Goal: Task Accomplishment & Management: Complete application form

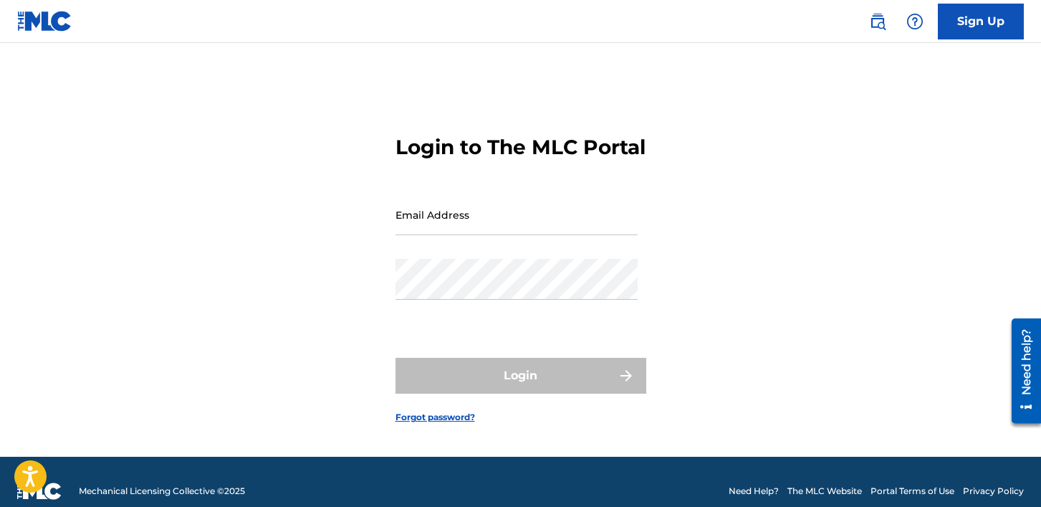
click at [414, 232] on input "Email Address" at bounding box center [517, 214] width 242 height 41
type input "[PERSON_NAME][EMAIL_ADDRESS][PERSON_NAME][DOMAIN_NAME]"
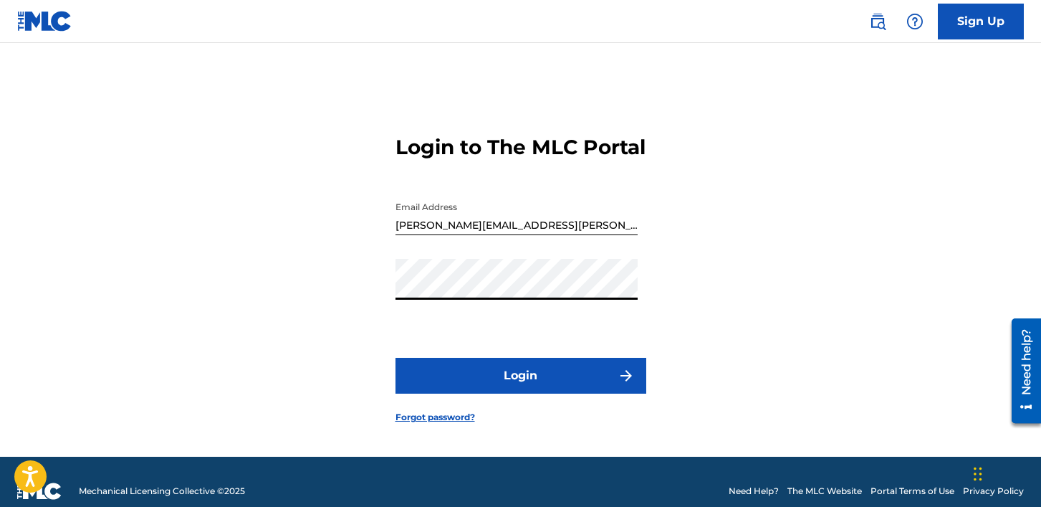
click at [443, 379] on button "Login" at bounding box center [521, 376] width 251 height 36
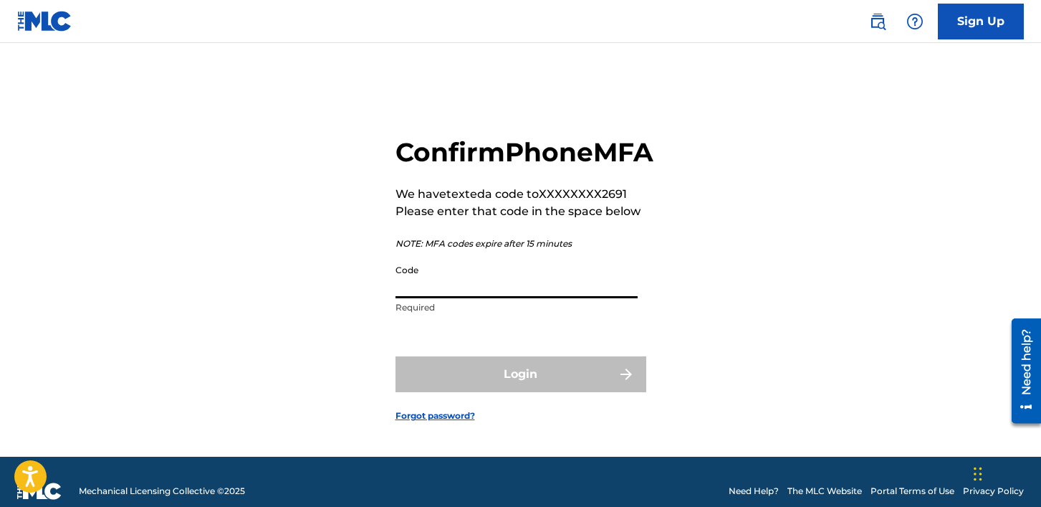
click at [447, 298] on input "Code" at bounding box center [517, 277] width 242 height 41
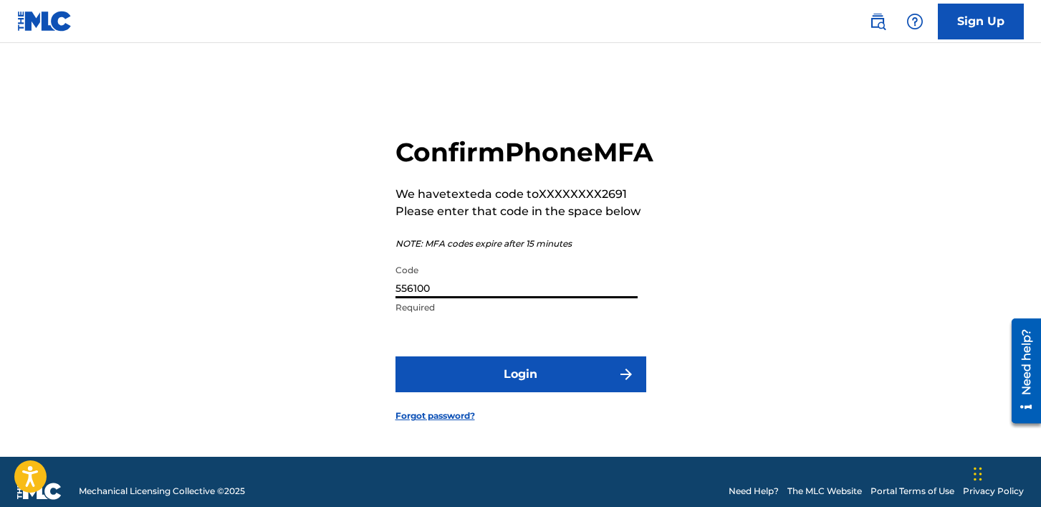
type input "556100"
click at [507, 392] on button "Login" at bounding box center [521, 374] width 251 height 36
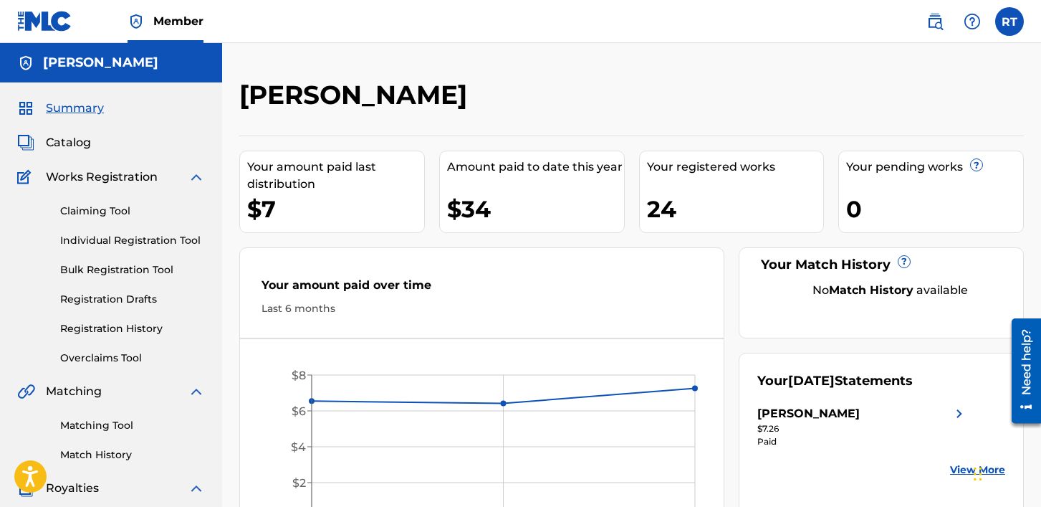
click at [80, 142] on span "Catalog" at bounding box center [68, 142] width 45 height 17
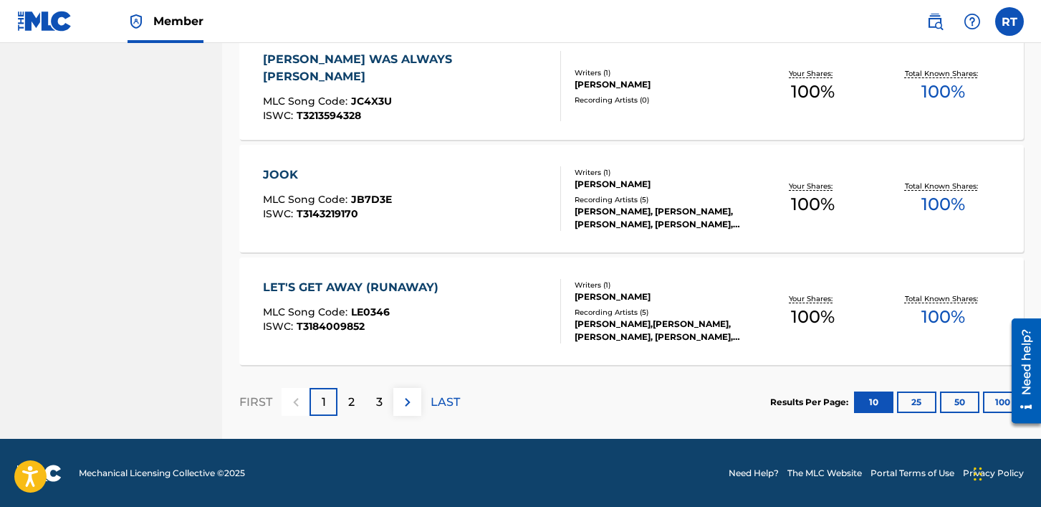
scroll to position [1134, 0]
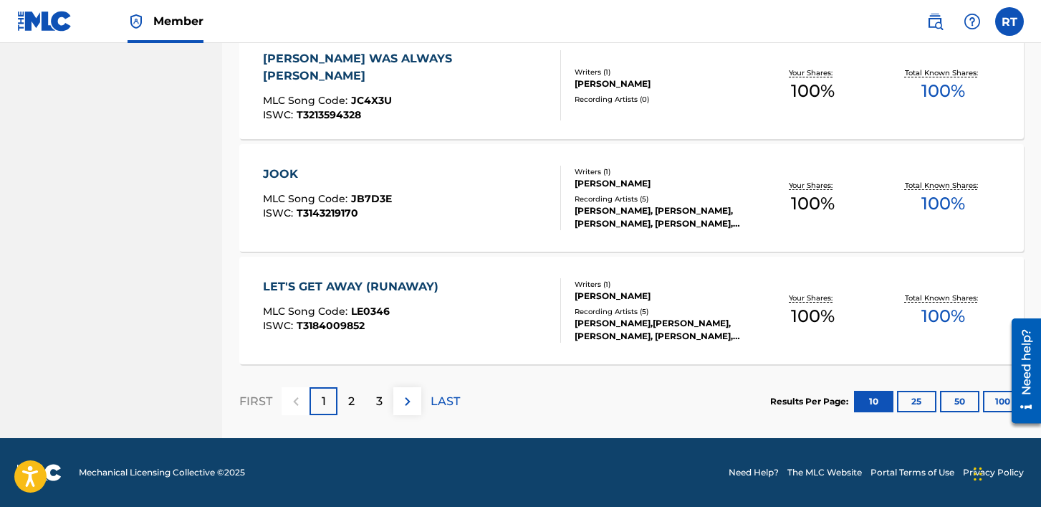
click at [953, 403] on button "50" at bounding box center [959, 402] width 39 height 22
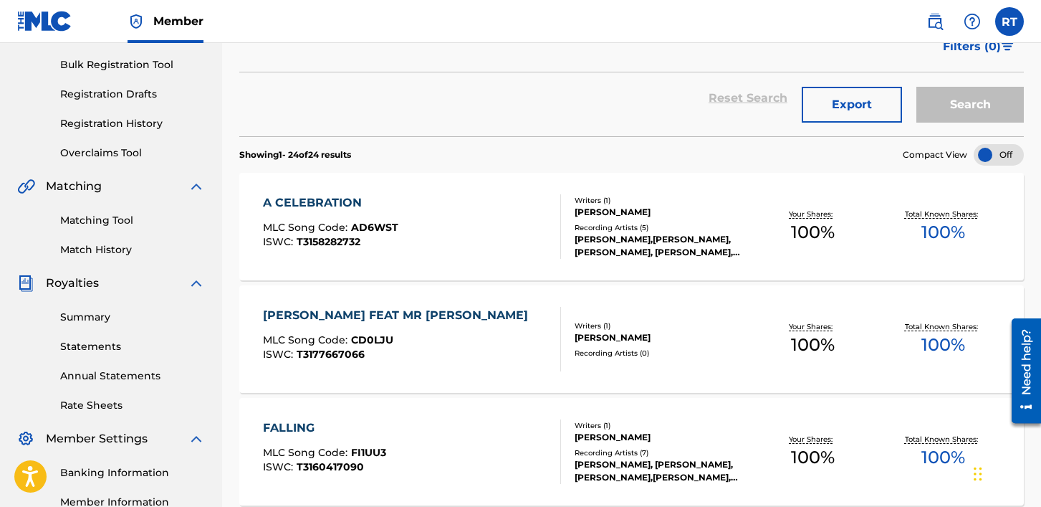
scroll to position [0, 0]
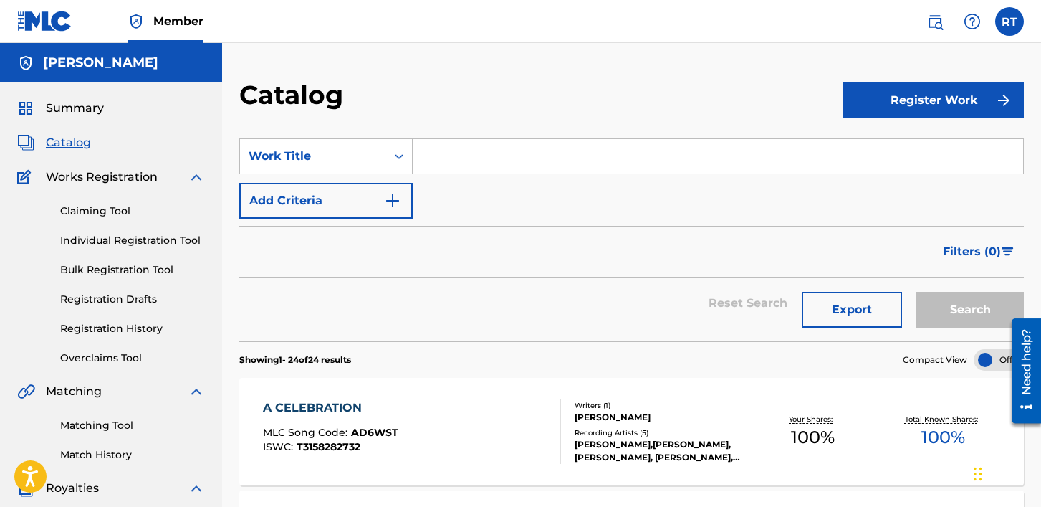
click at [897, 110] on button "Register Work" at bounding box center [934, 100] width 181 height 36
click at [847, 151] on link "Individual" at bounding box center [934, 147] width 181 height 34
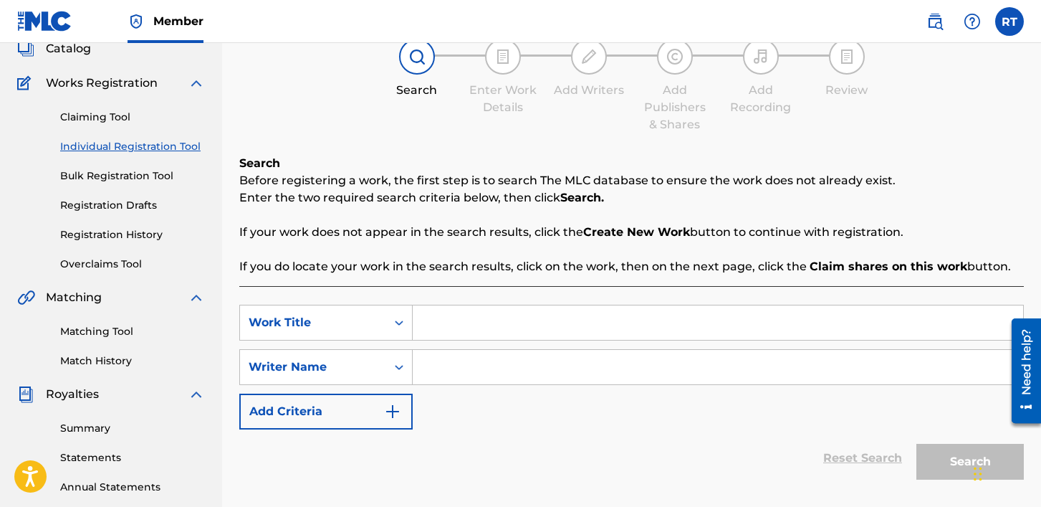
scroll to position [103, 0]
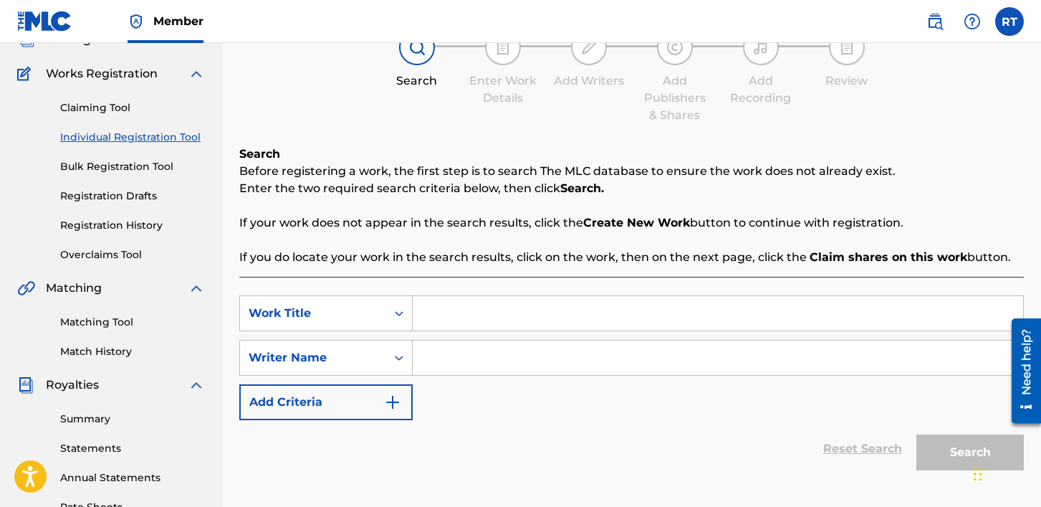
click at [464, 310] on input "Search Form" at bounding box center [718, 313] width 611 height 34
type input "MY LOVE"
click at [469, 357] on input "Search Form" at bounding box center [718, 357] width 611 height 34
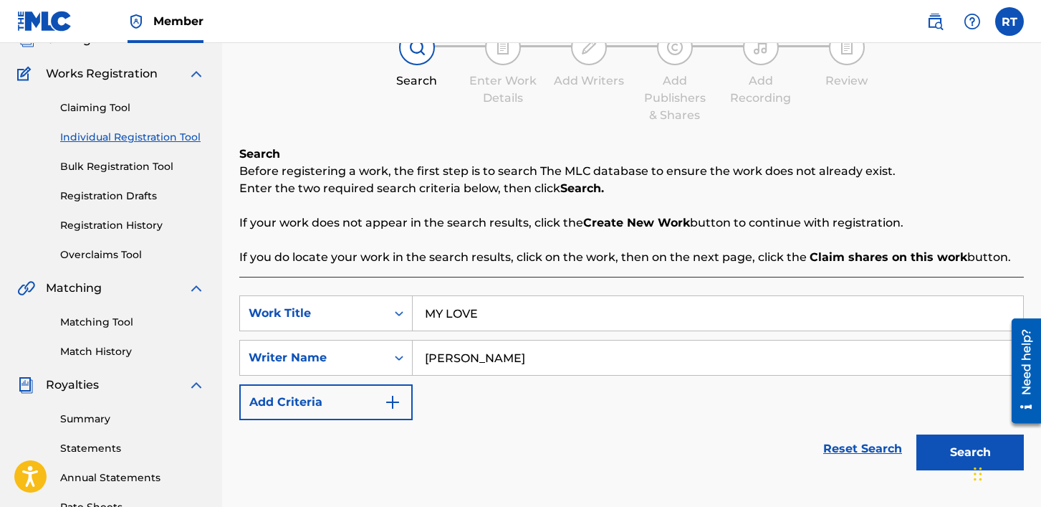
type input "[PERSON_NAME]"
click at [545, 431] on div "Reset Search Search" at bounding box center [631, 448] width 785 height 57
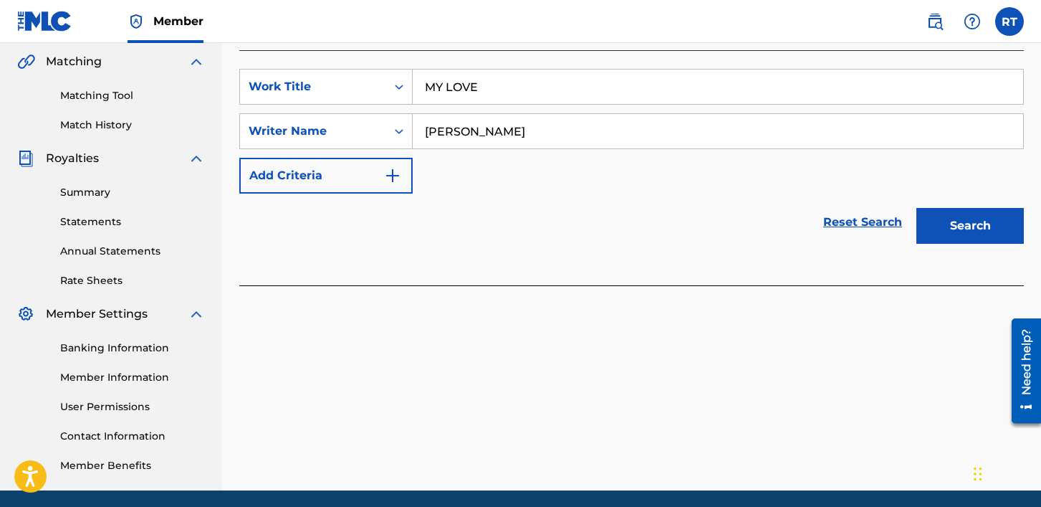
scroll to position [315, 0]
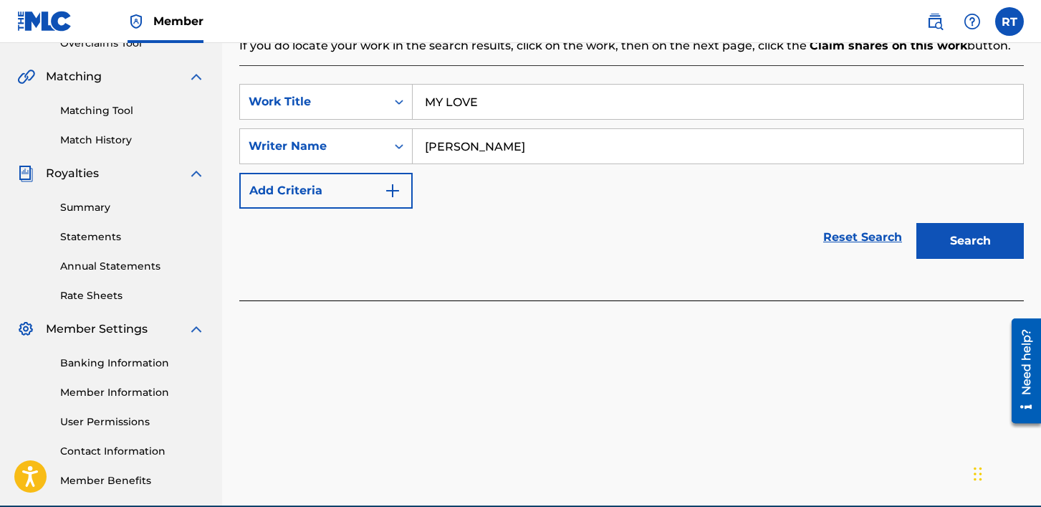
click at [942, 251] on button "Search" at bounding box center [971, 241] width 108 height 36
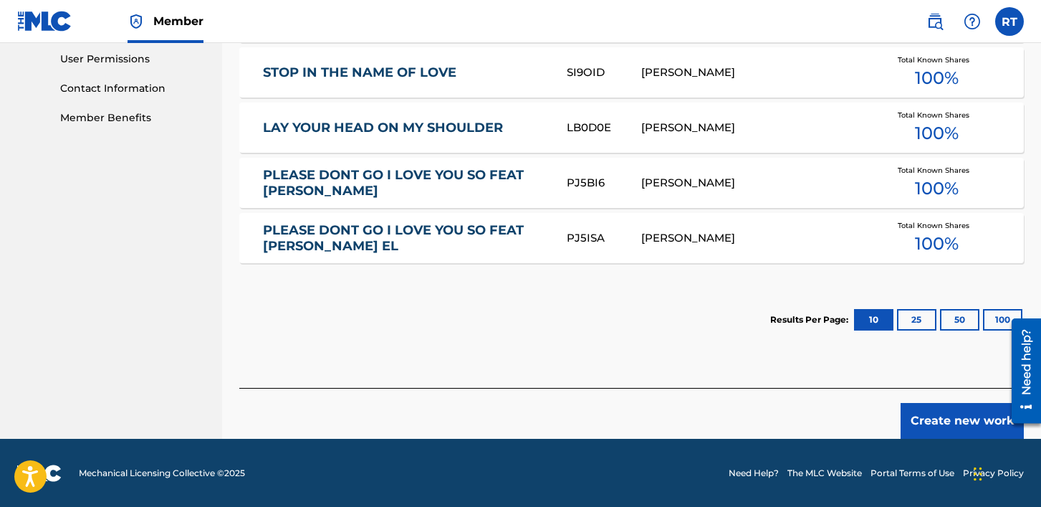
scroll to position [678, 0]
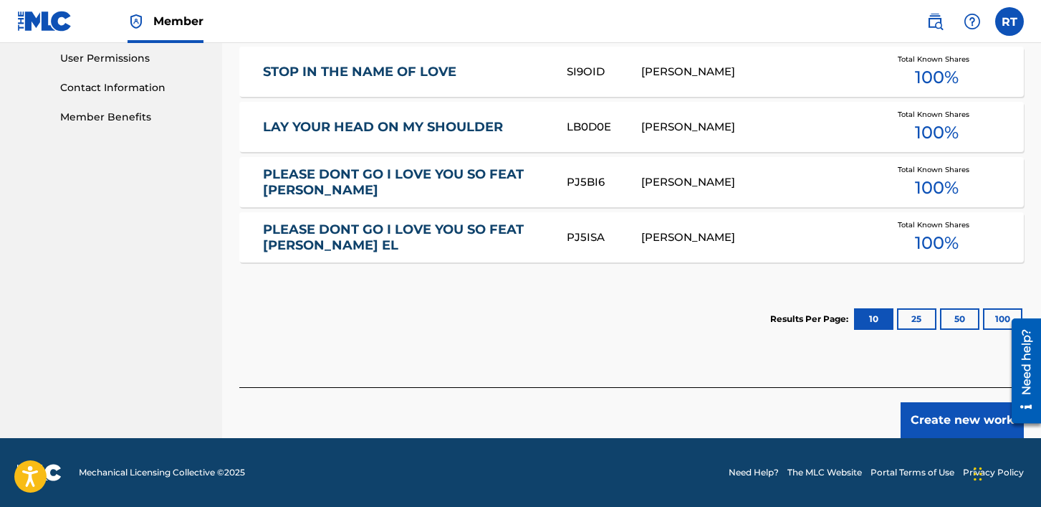
click at [967, 321] on button "50" at bounding box center [959, 319] width 39 height 22
click at [922, 422] on button "Create new work" at bounding box center [962, 420] width 123 height 36
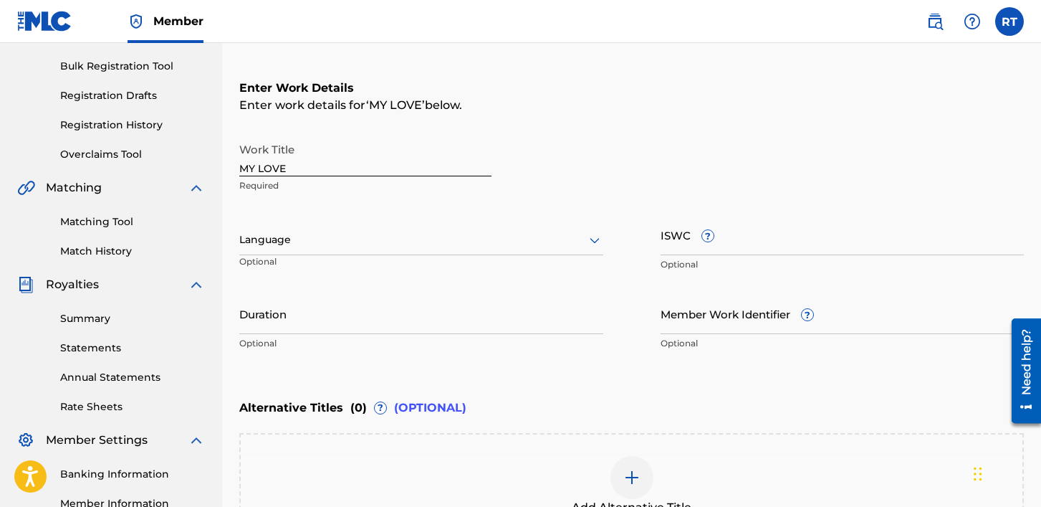
scroll to position [215, 0]
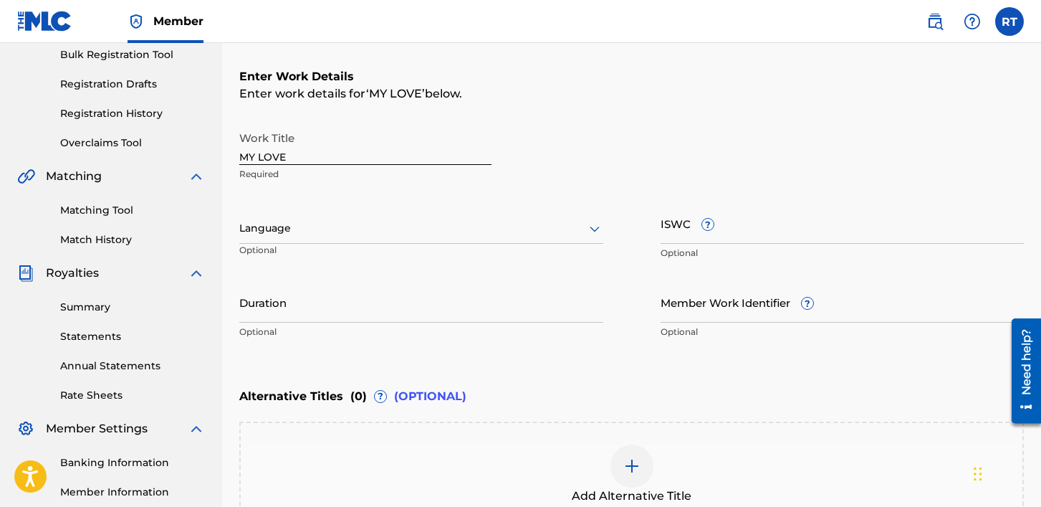
click at [742, 234] on input "ISWC ?" at bounding box center [843, 223] width 364 height 41
paste input "T-334.446.135-0"
type input "T-334.446.135-0"
click at [310, 228] on div at bounding box center [421, 228] width 364 height 18
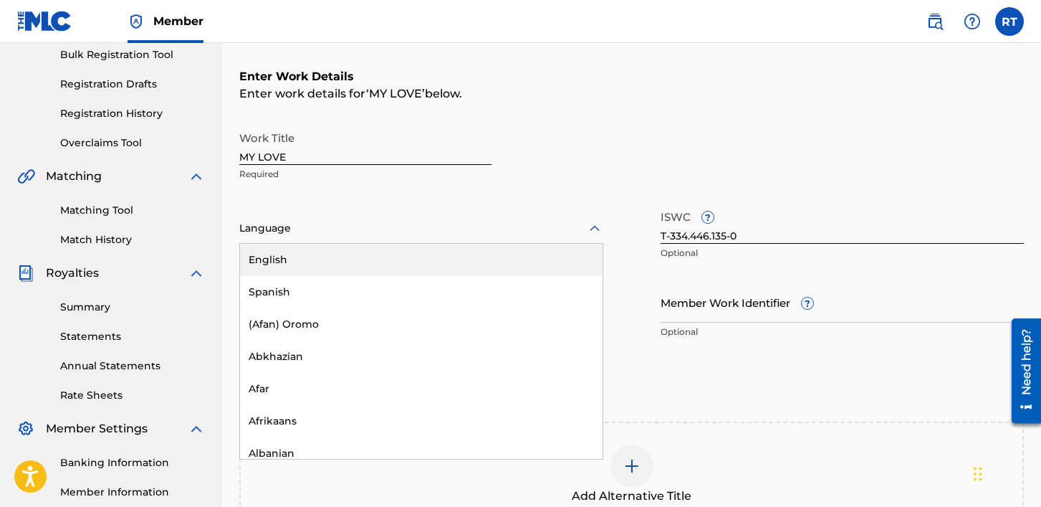
click at [302, 257] on div "English" at bounding box center [421, 260] width 363 height 32
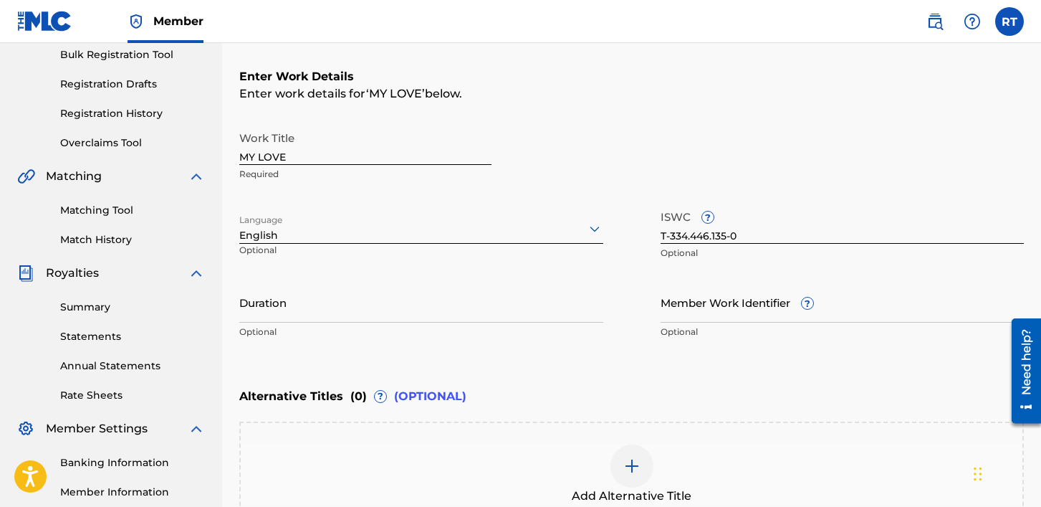
click at [295, 305] on input "Duration" at bounding box center [421, 302] width 364 height 41
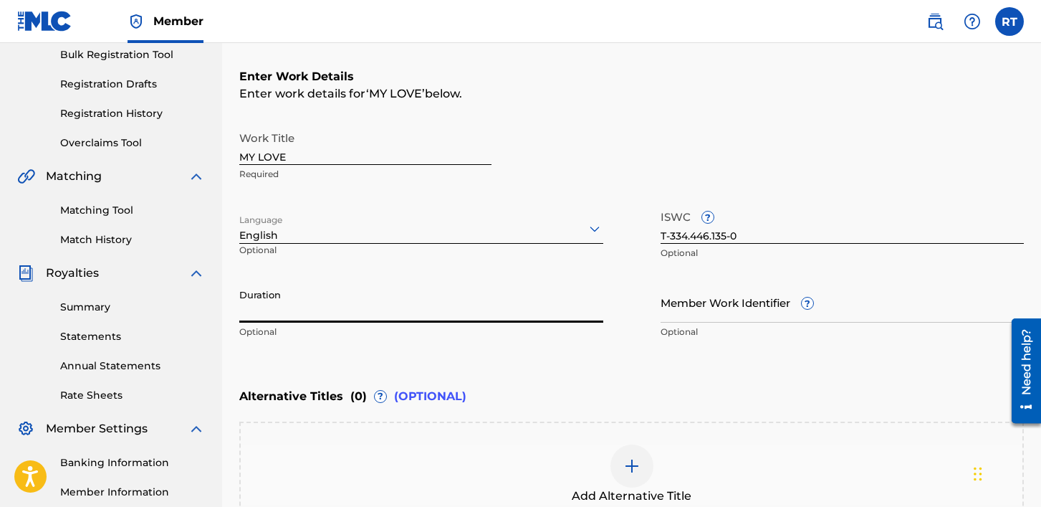
click at [289, 309] on input "Duration" at bounding box center [421, 302] width 364 height 41
type input "03:36"
click at [353, 350] on div "Enter Work Details Enter work details for ‘ MY LOVE ’ below. Work Title MY LOVE…" at bounding box center [631, 207] width 785 height 347
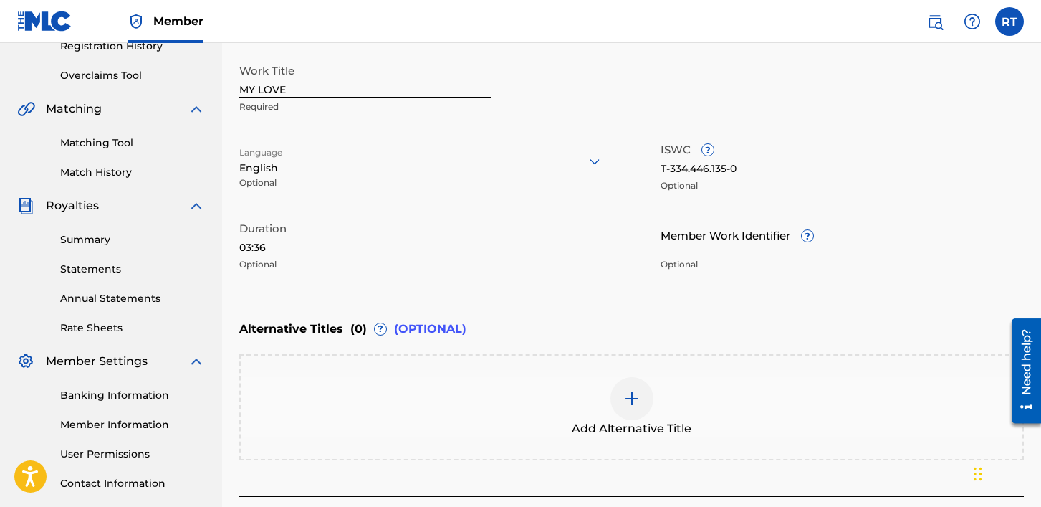
scroll to position [385, 0]
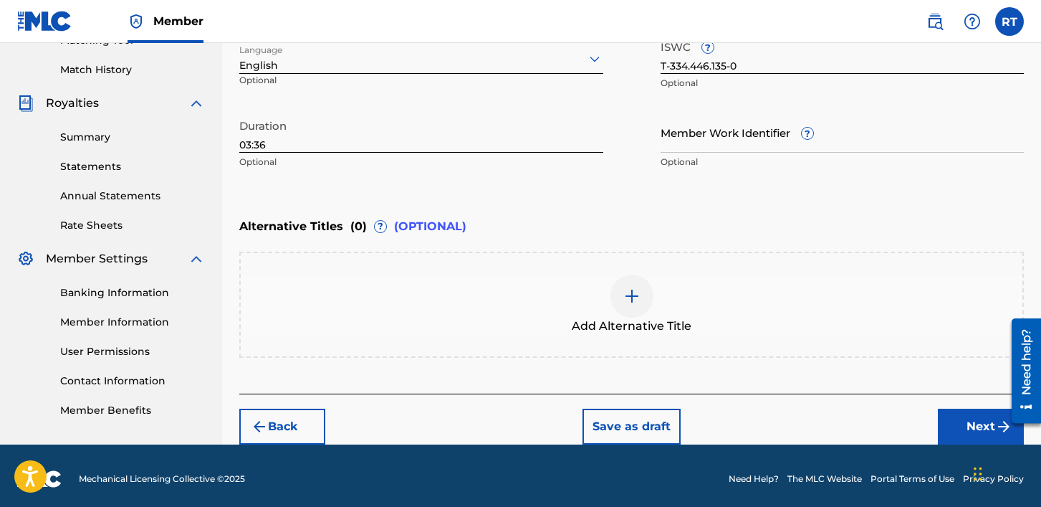
click at [629, 307] on div at bounding box center [632, 296] width 43 height 43
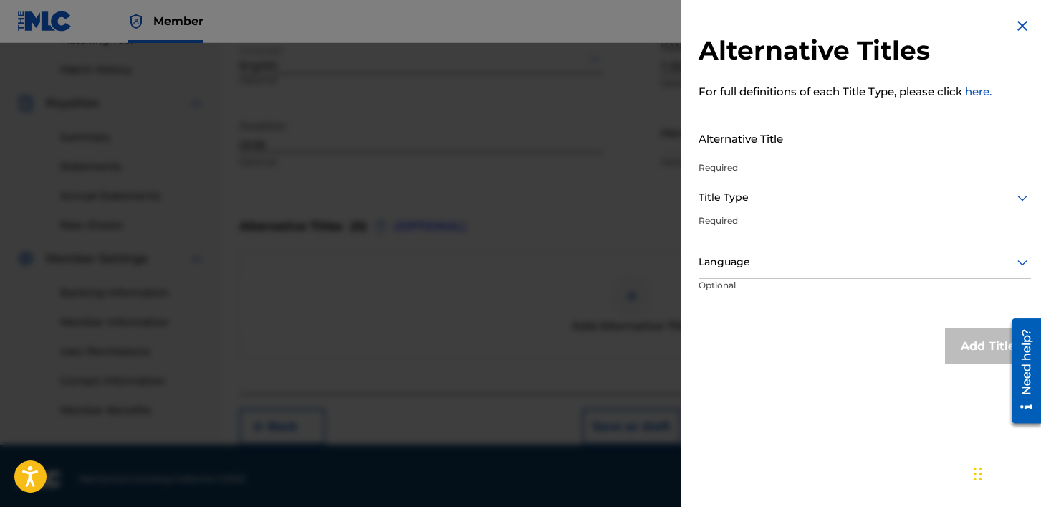
click at [788, 139] on input "Alternative Title" at bounding box center [865, 138] width 333 height 41
paste input "MY LOVE FEAT [PERSON_NAME]"
type input "MY LOVE FEAT [PERSON_NAME]"
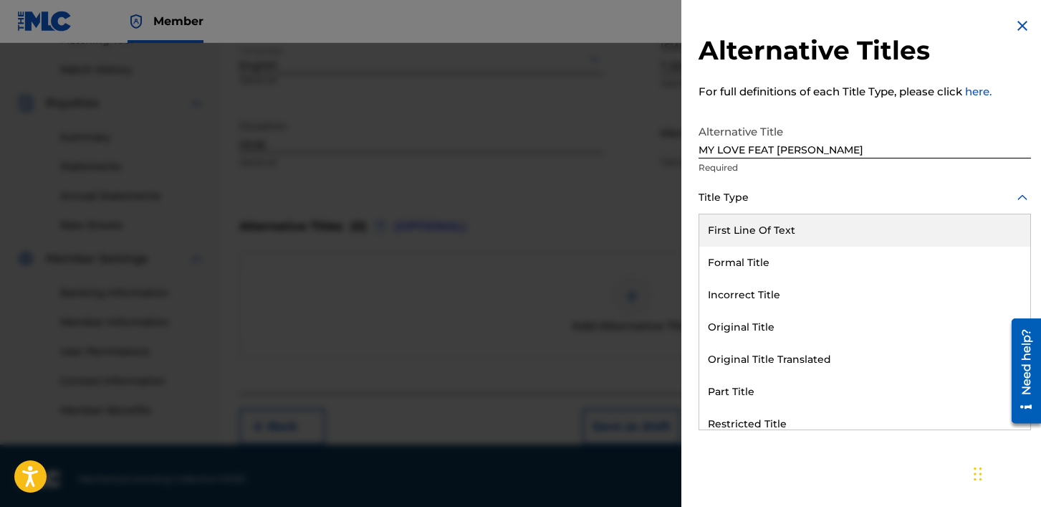
click at [782, 199] on div at bounding box center [865, 198] width 333 height 18
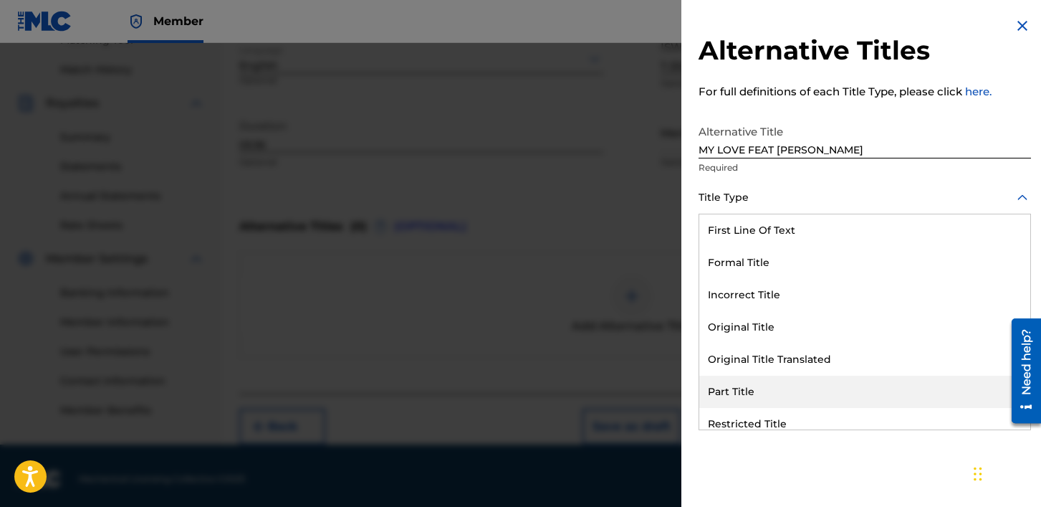
scroll to position [0, 0]
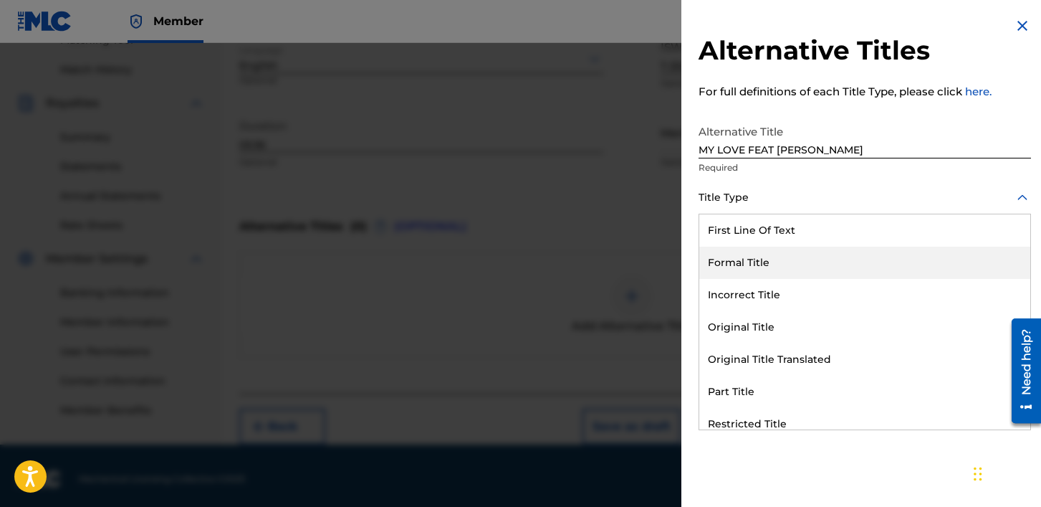
click at [748, 270] on div "Formal Title" at bounding box center [865, 263] width 331 height 32
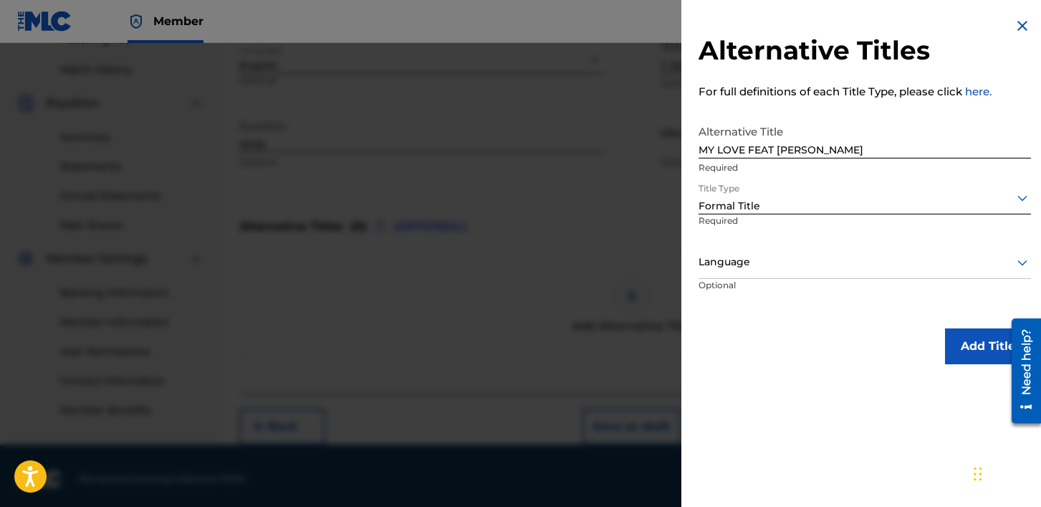
click at [969, 348] on button "Add Title" at bounding box center [988, 346] width 86 height 36
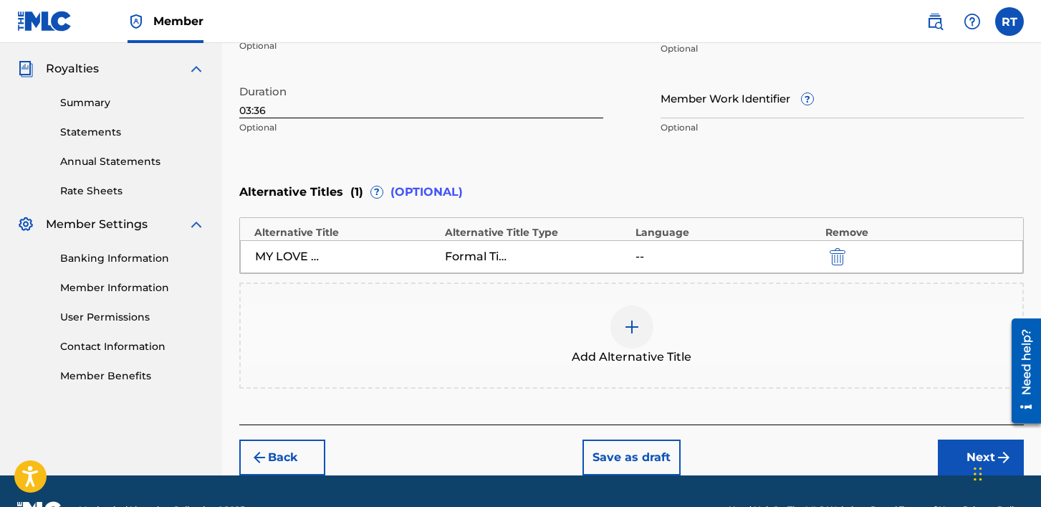
scroll to position [457, 0]
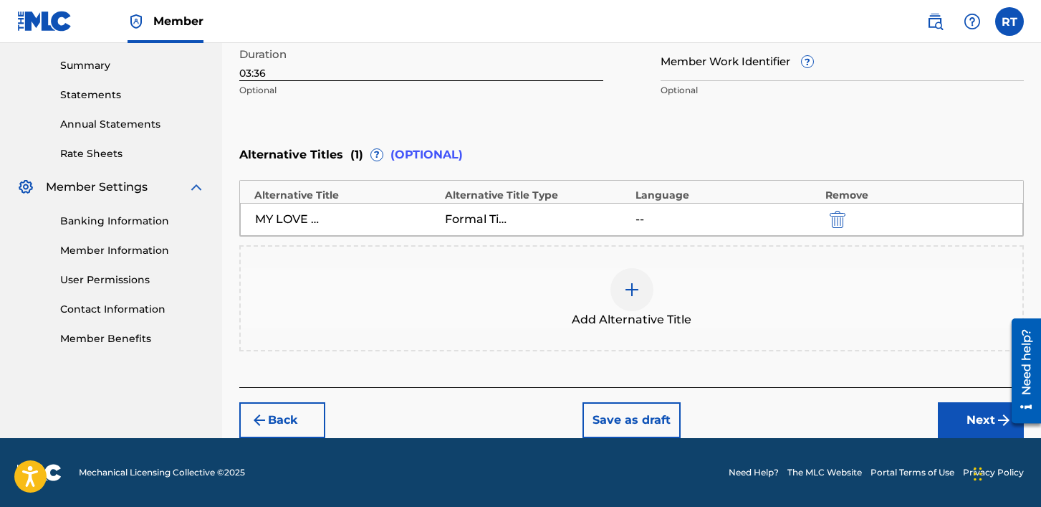
click at [968, 420] on button "Next" at bounding box center [981, 420] width 86 height 36
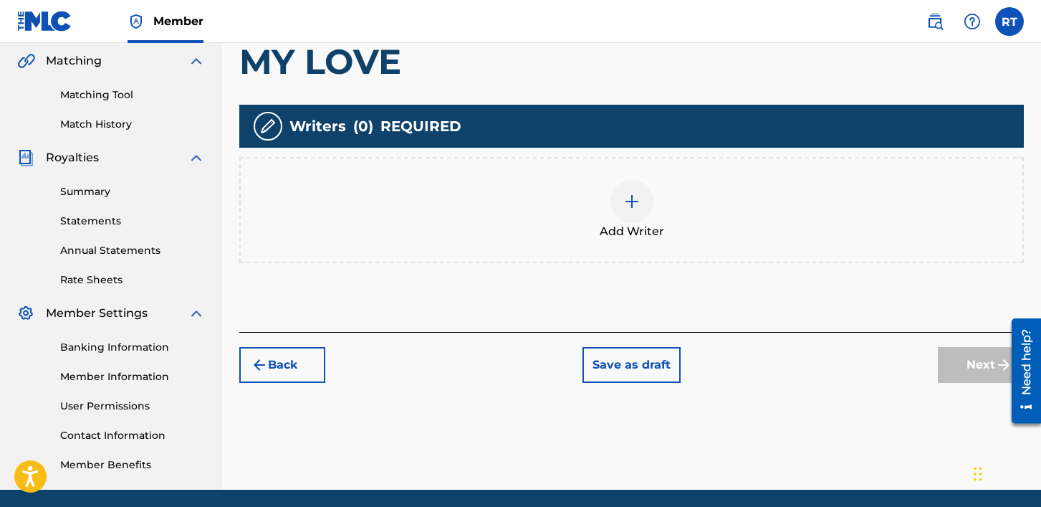
scroll to position [382, 0]
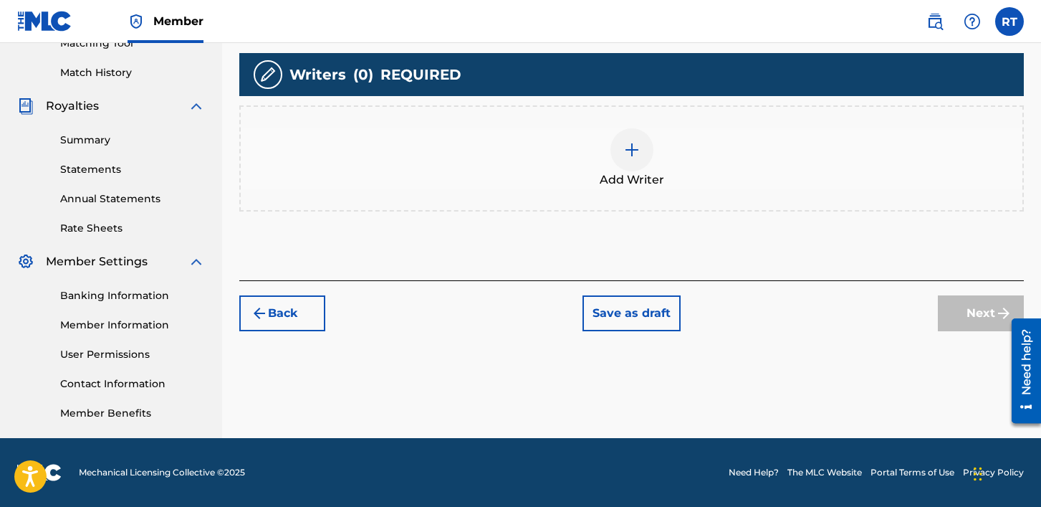
click at [626, 159] on div at bounding box center [632, 149] width 43 height 43
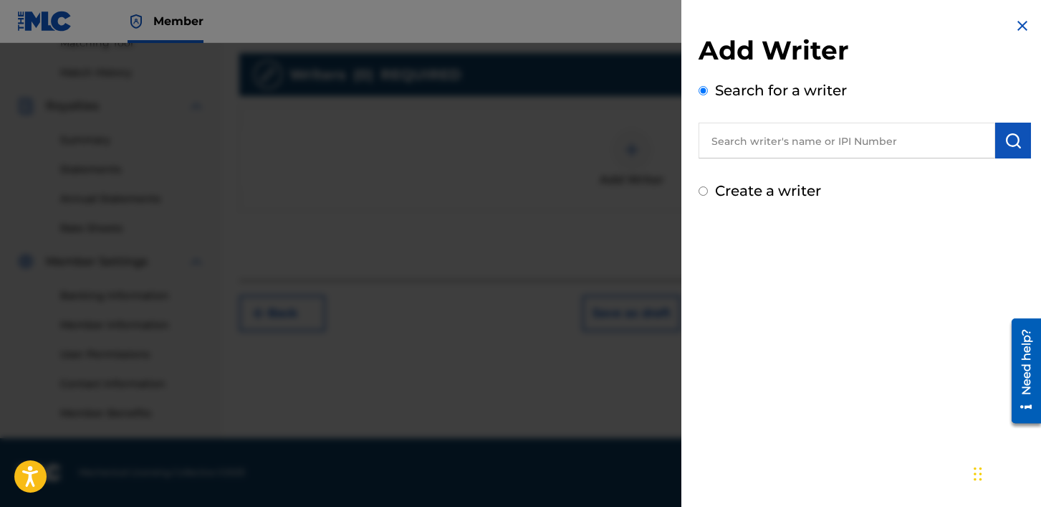
click at [861, 140] on input "text" at bounding box center [847, 141] width 297 height 36
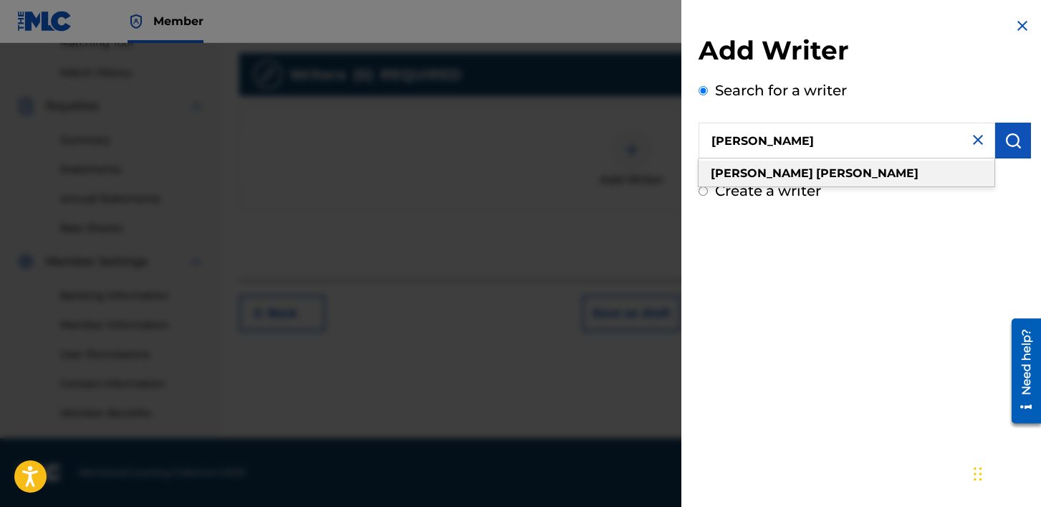
type input "[PERSON_NAME]"
click at [814, 166] on div "[PERSON_NAME]" at bounding box center [847, 174] width 296 height 26
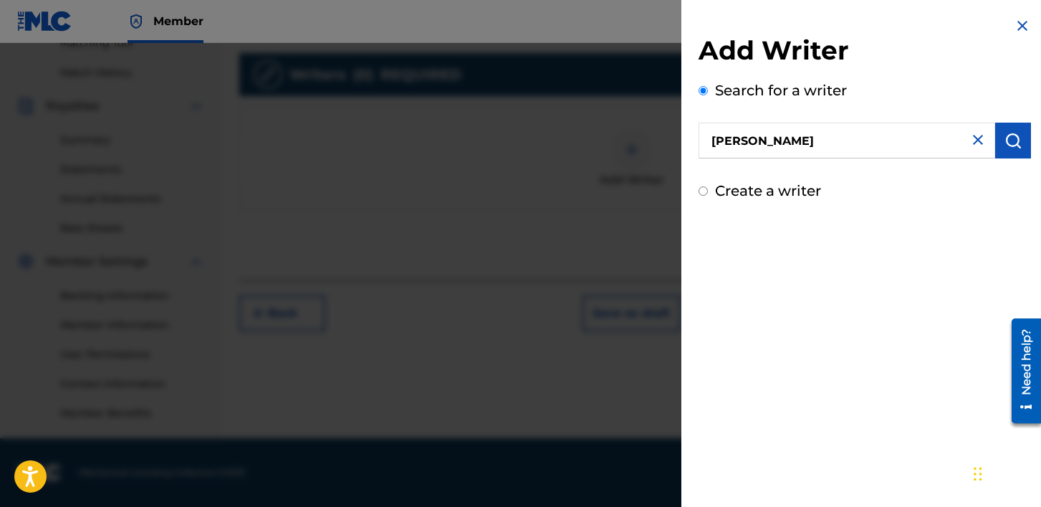
click at [1005, 142] on img "submit" at bounding box center [1013, 140] width 17 height 17
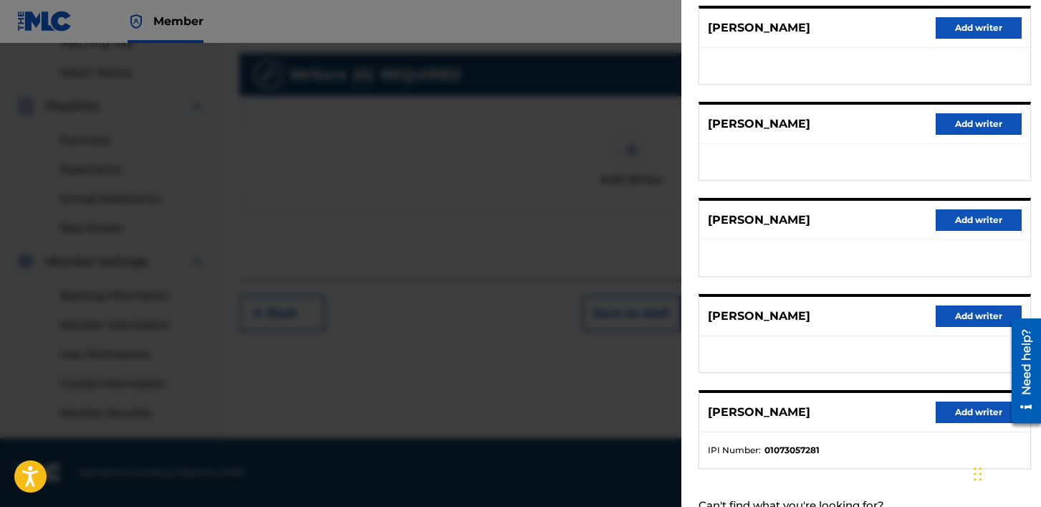
scroll to position [236, 0]
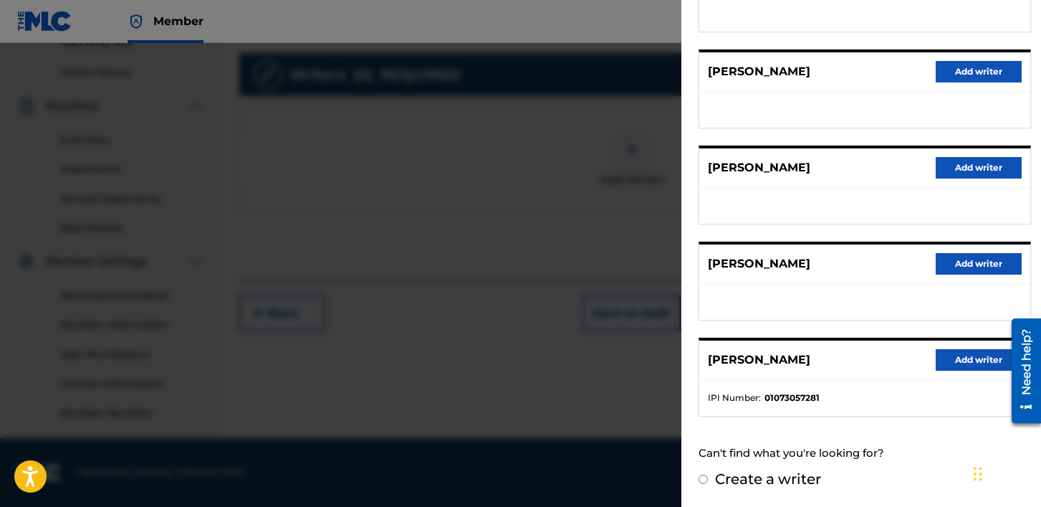
click at [951, 363] on button "Add writer" at bounding box center [979, 360] width 86 height 22
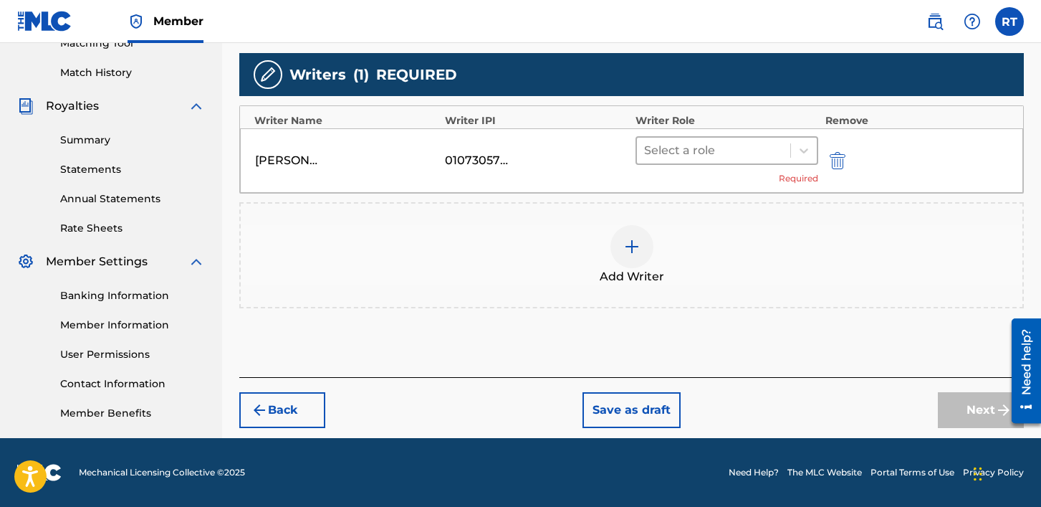
click at [740, 155] on div at bounding box center [713, 150] width 139 height 20
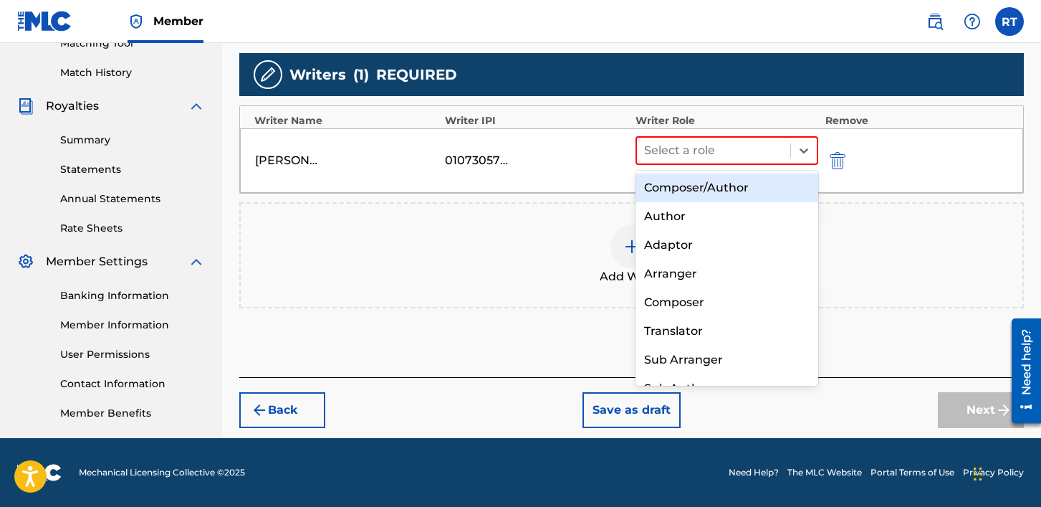
click at [729, 186] on div "Composer/Author" at bounding box center [727, 187] width 183 height 29
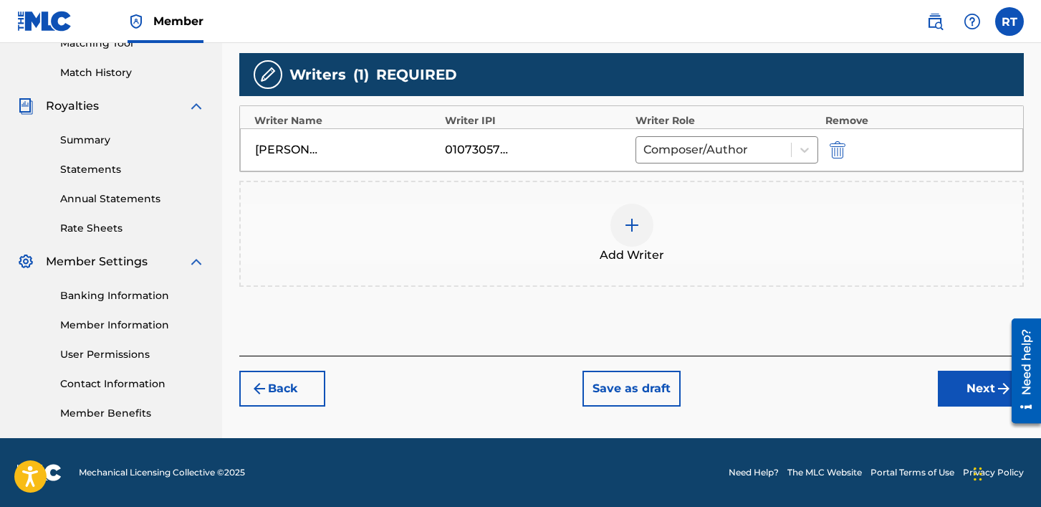
click at [964, 389] on button "Next" at bounding box center [981, 389] width 86 height 36
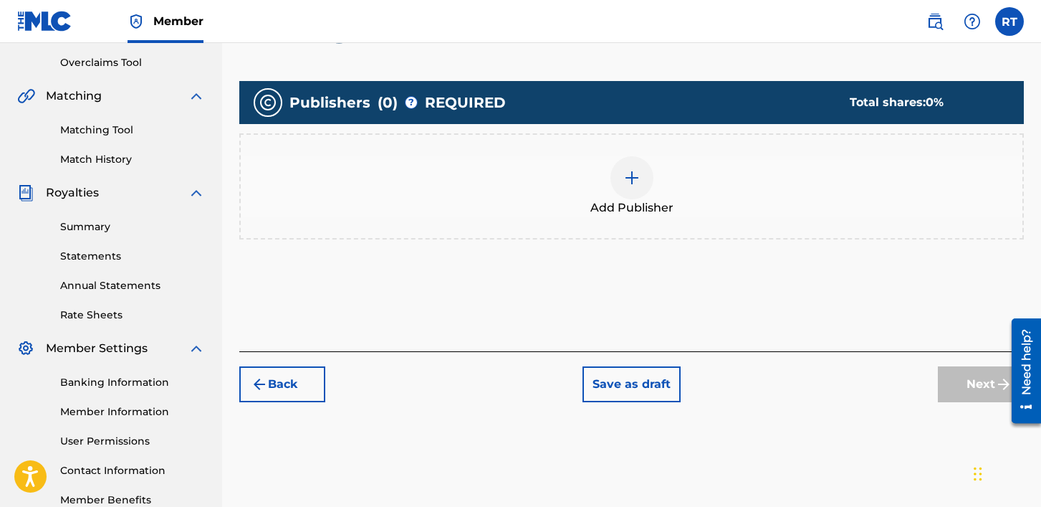
scroll to position [297, 0]
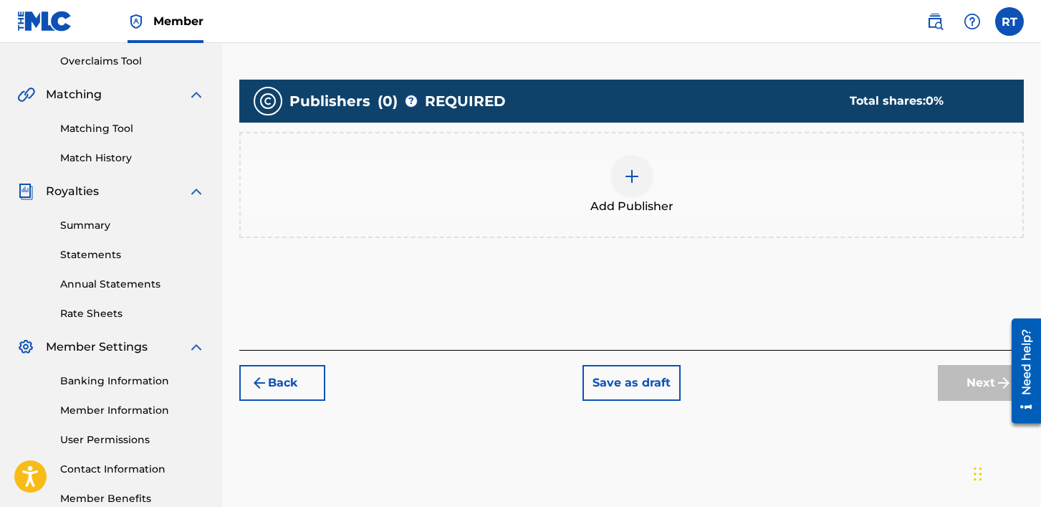
click at [638, 190] on div at bounding box center [632, 176] width 43 height 43
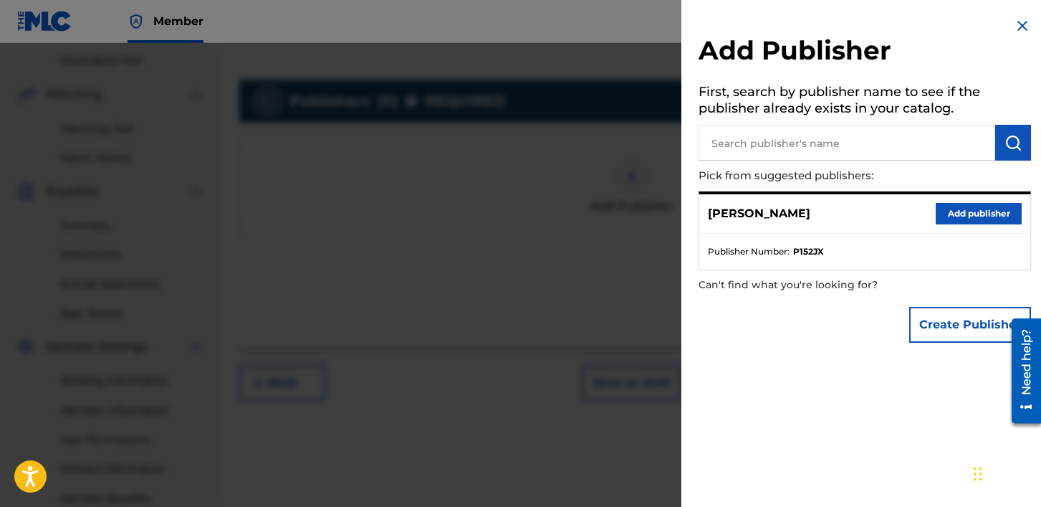
click at [776, 140] on input "text" at bounding box center [847, 143] width 297 height 36
click at [946, 216] on button "Add publisher" at bounding box center [979, 214] width 86 height 22
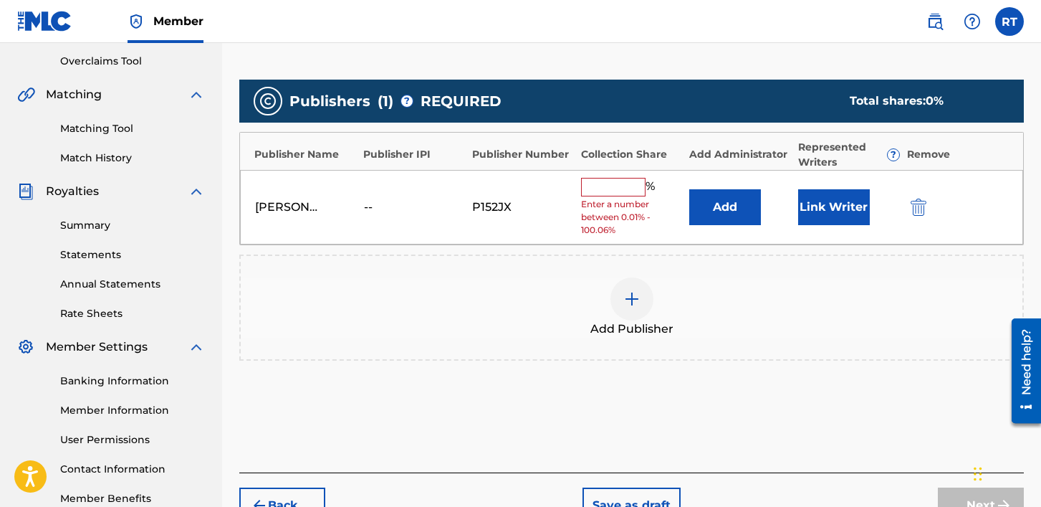
click at [615, 190] on input "text" at bounding box center [613, 187] width 65 height 19
type input "100"
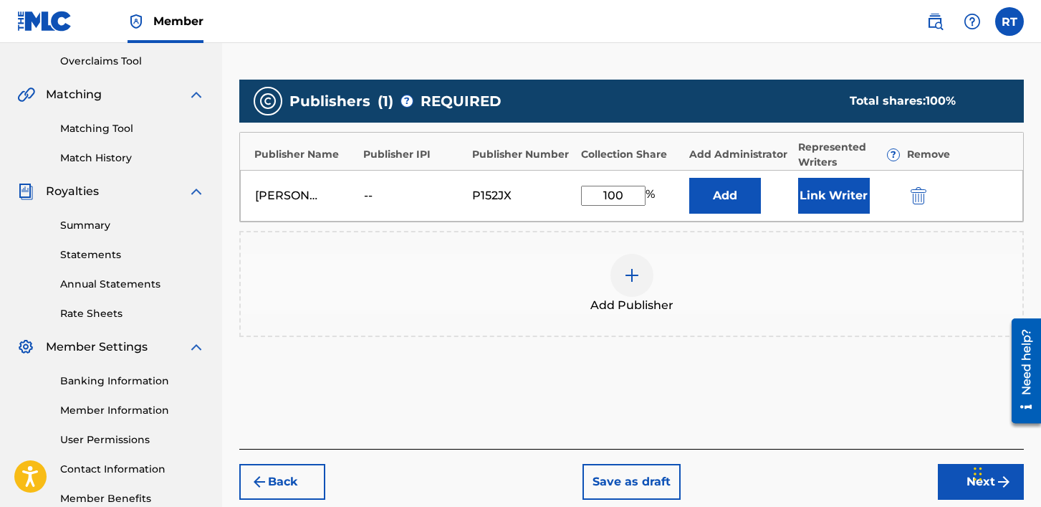
click at [786, 366] on div "Publishers ( 1 ) ? REQUIRED Total shares: 100 % Publisher Name Publisher IPI Pu…" at bounding box center [631, 228] width 785 height 313
click at [960, 487] on button "Next" at bounding box center [981, 482] width 86 height 36
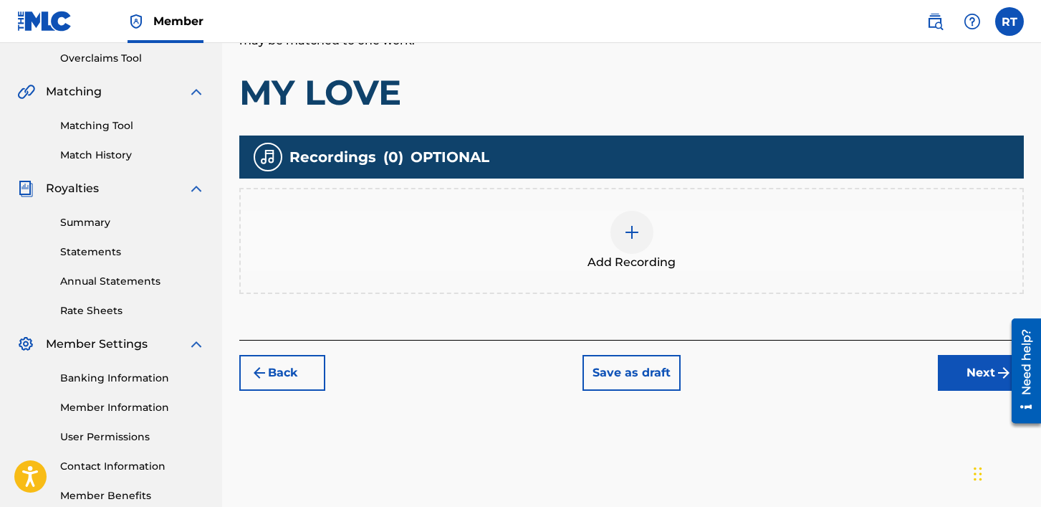
scroll to position [314, 0]
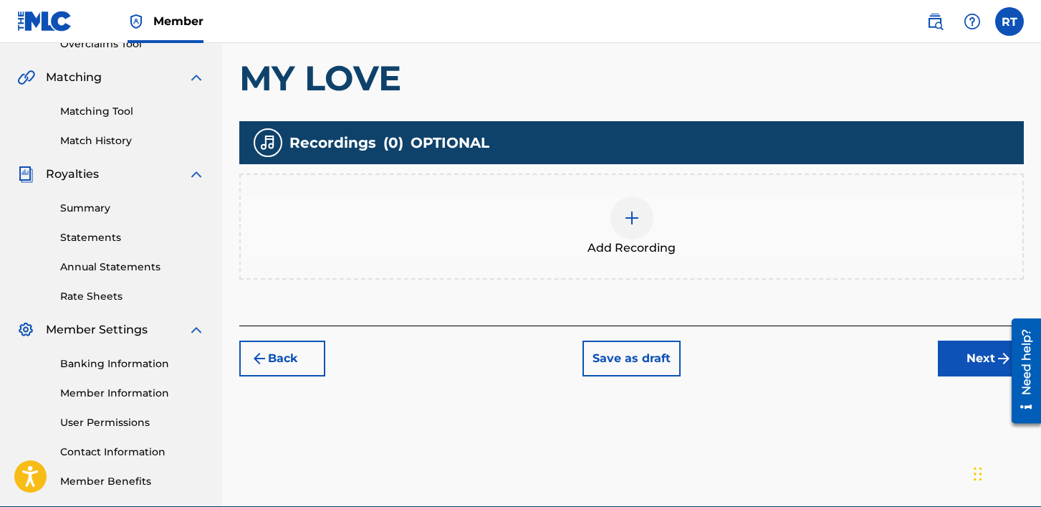
click at [629, 223] on img at bounding box center [632, 217] width 17 height 17
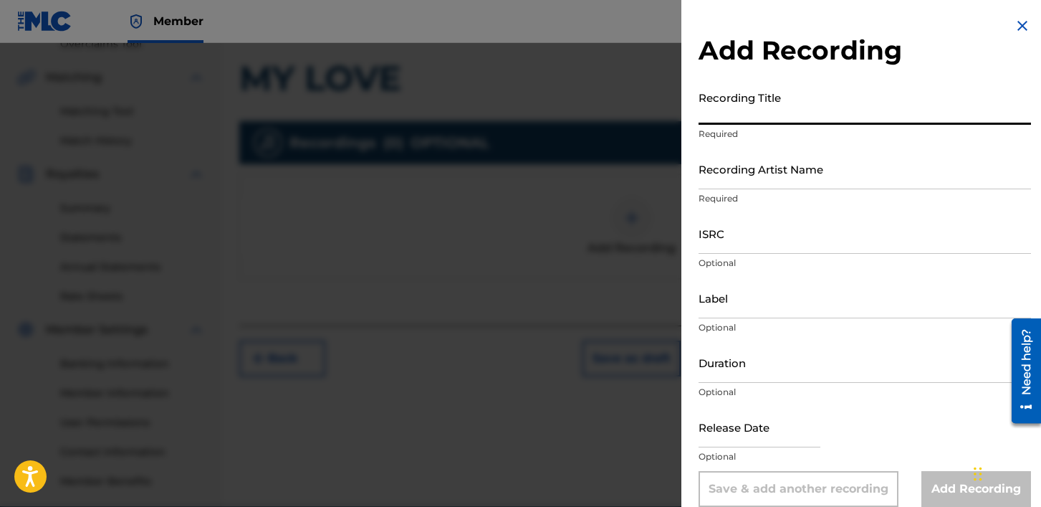
click at [728, 114] on input "Recording Title" at bounding box center [865, 104] width 333 height 41
paste input "MY LOVE FEAT [PERSON_NAME]"
type input "MY LOVE"
click at [784, 174] on input "Recording Artist Name" at bounding box center [865, 168] width 333 height 41
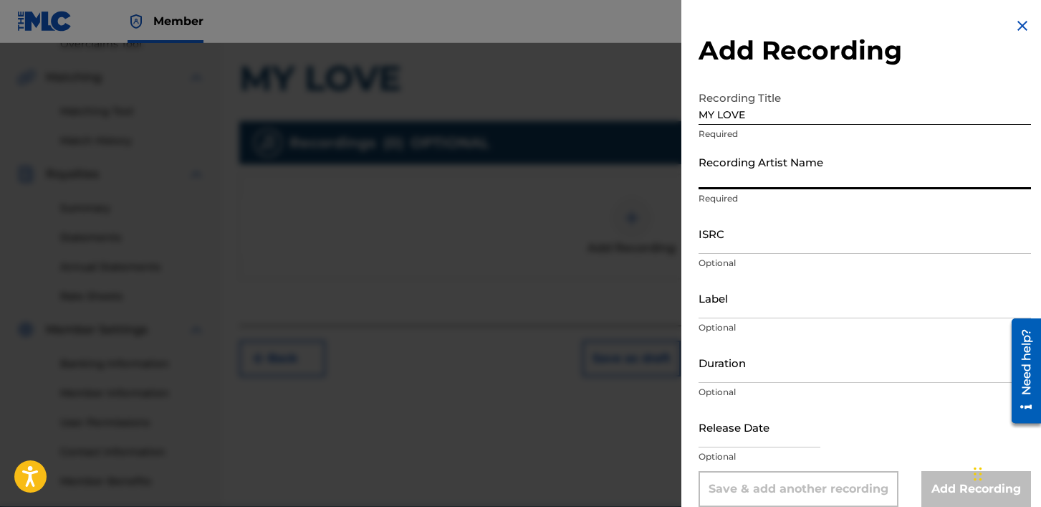
type input "[PERSON_NAME]"
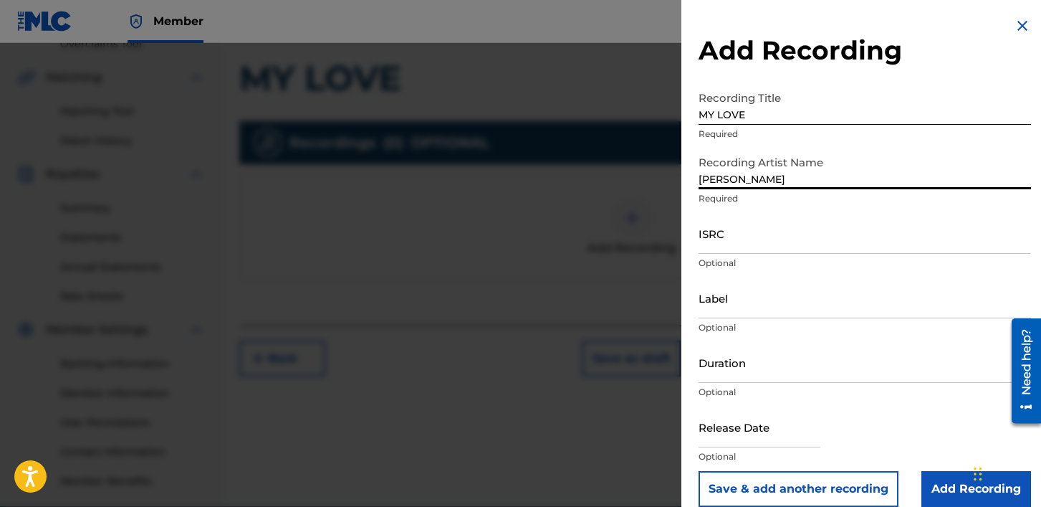
click at [748, 240] on input "ISRC" at bounding box center [865, 233] width 333 height 41
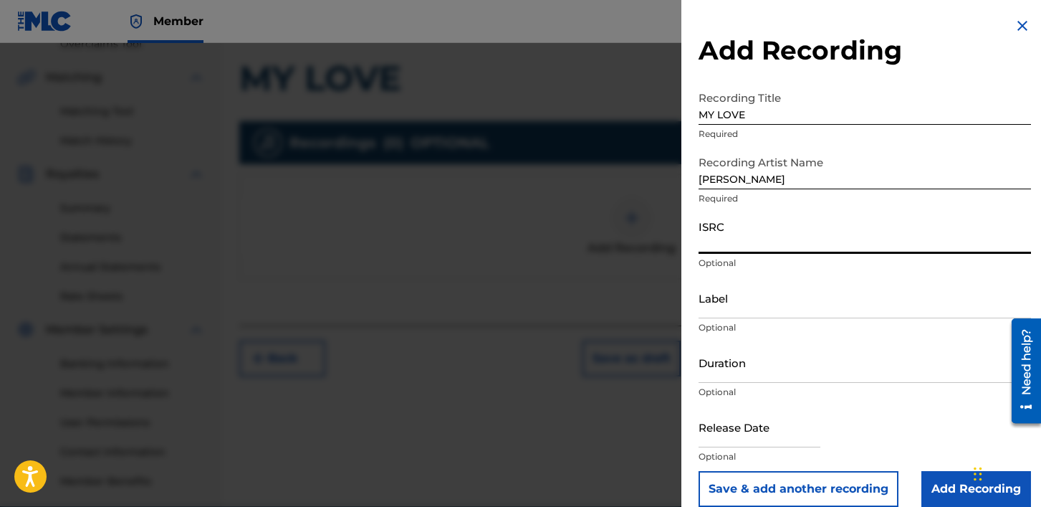
paste input "QZPJD2000011"
type input "QZPJD2000011"
click at [764, 307] on input "Label" at bounding box center [865, 297] width 333 height 41
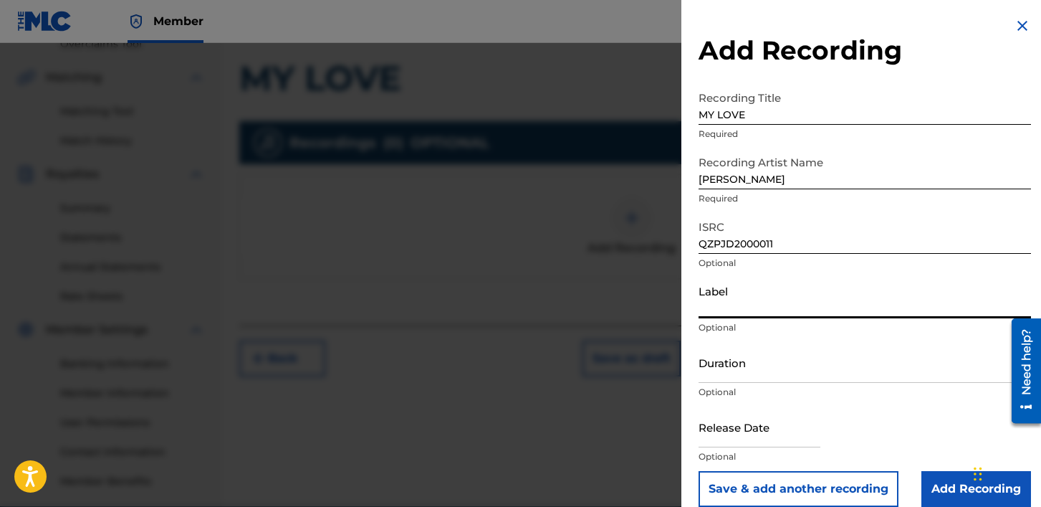
type input "4u Productions"
click at [768, 371] on input "Duration" at bounding box center [865, 362] width 333 height 41
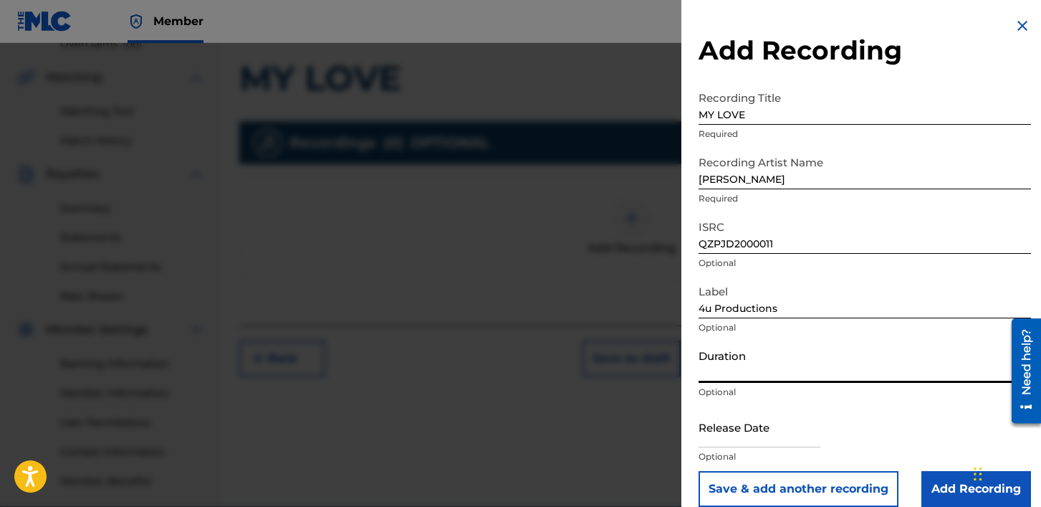
type input "03:34"
click at [750, 371] on input "03:34" at bounding box center [865, 362] width 333 height 41
click at [760, 406] on input "text" at bounding box center [760, 426] width 122 height 41
select select "7"
select select "2025"
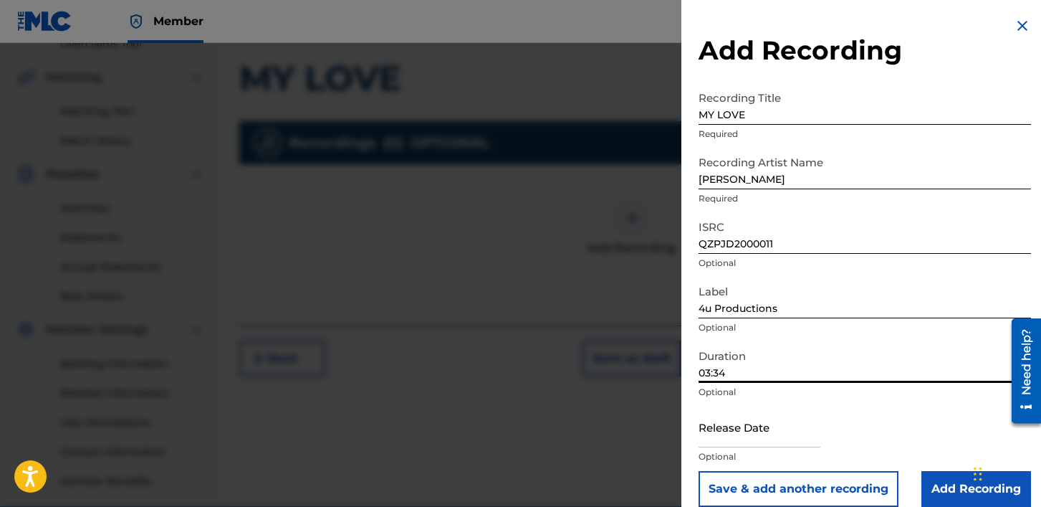
click at [733, 373] on input "03:34" at bounding box center [865, 362] width 333 height 41
type input "03:36"
select select "7"
select select "2025"
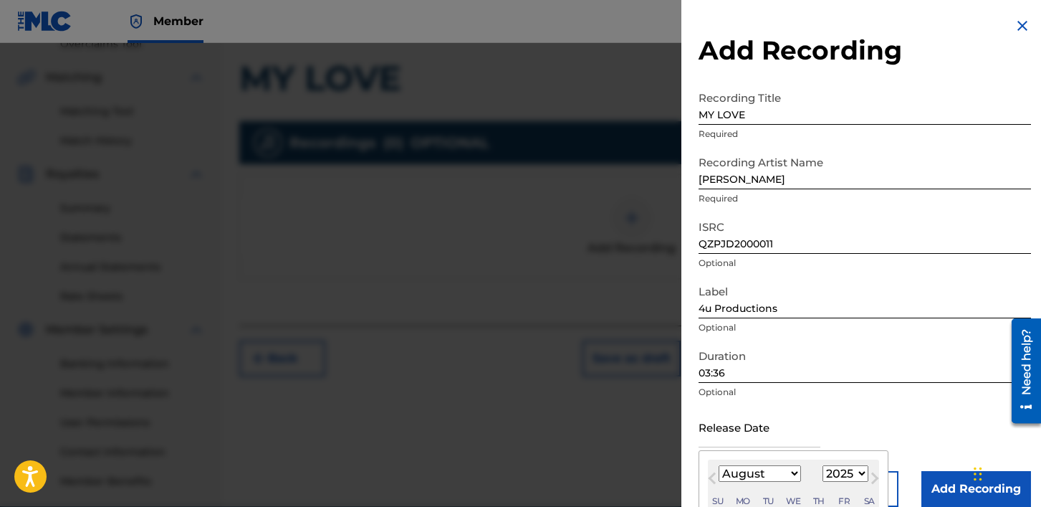
click at [813, 416] on input "text" at bounding box center [760, 426] width 122 height 41
click at [791, 473] on select "January February March April May June July August September October November De…" at bounding box center [760, 473] width 82 height 16
select select "8"
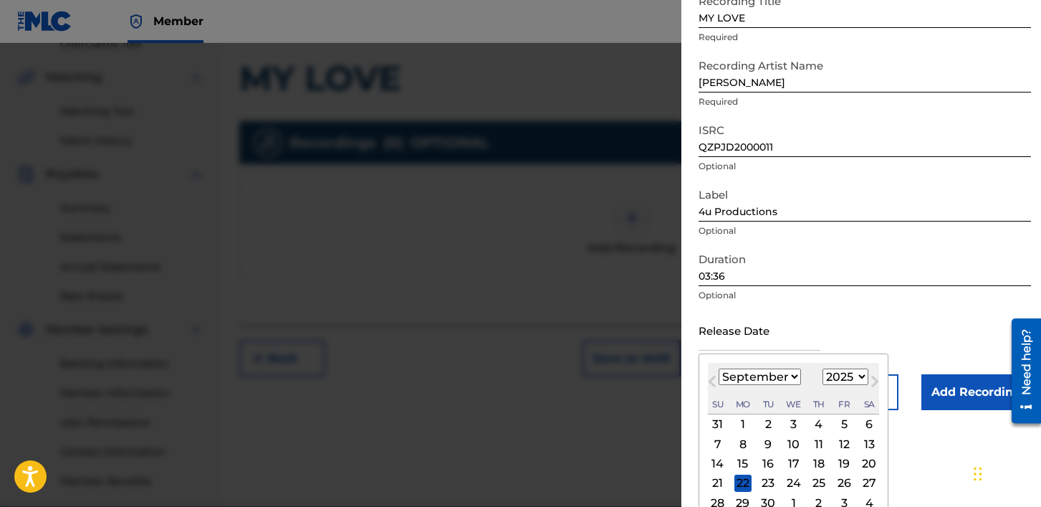
scroll to position [131, 0]
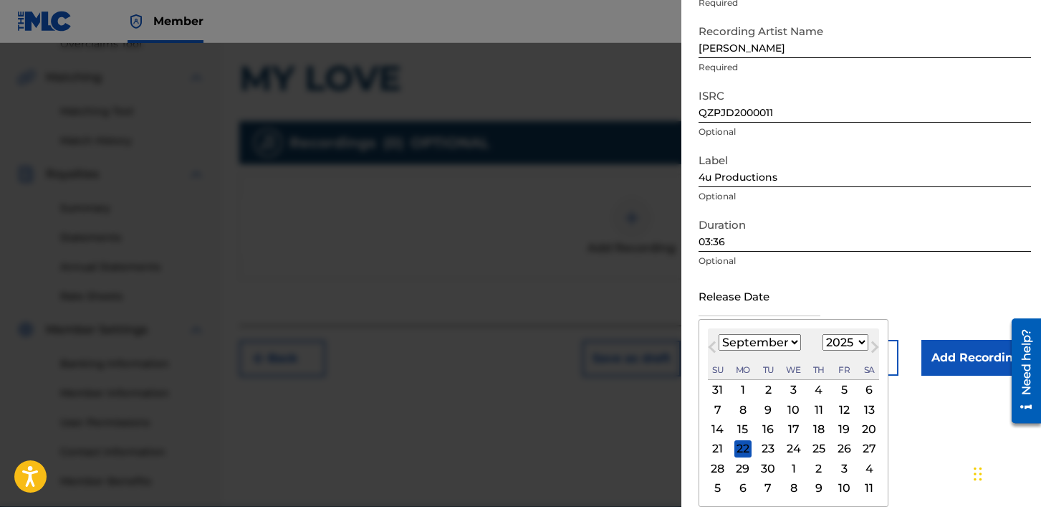
click at [793, 392] on div "3" at bounding box center [794, 389] width 17 height 17
type input "[DATE]"
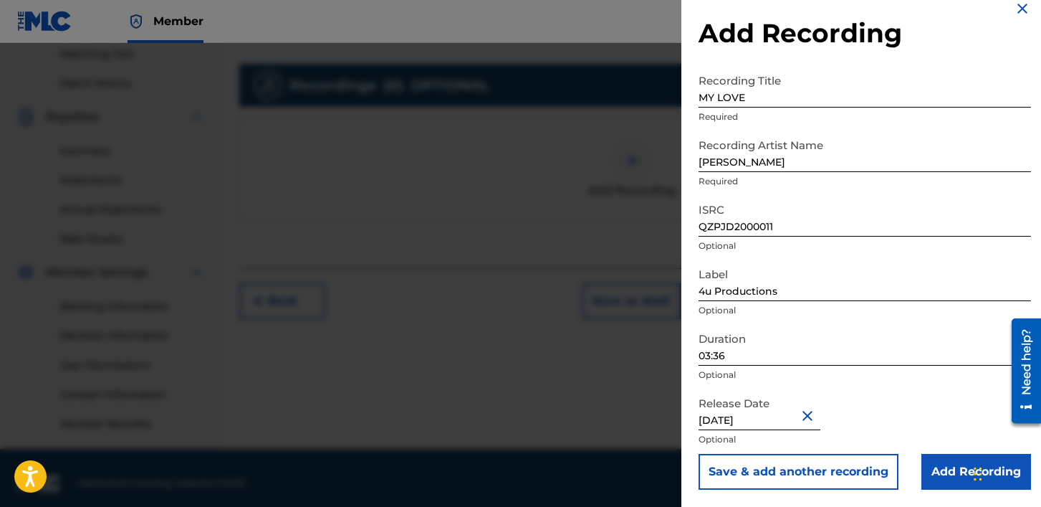
scroll to position [382, 0]
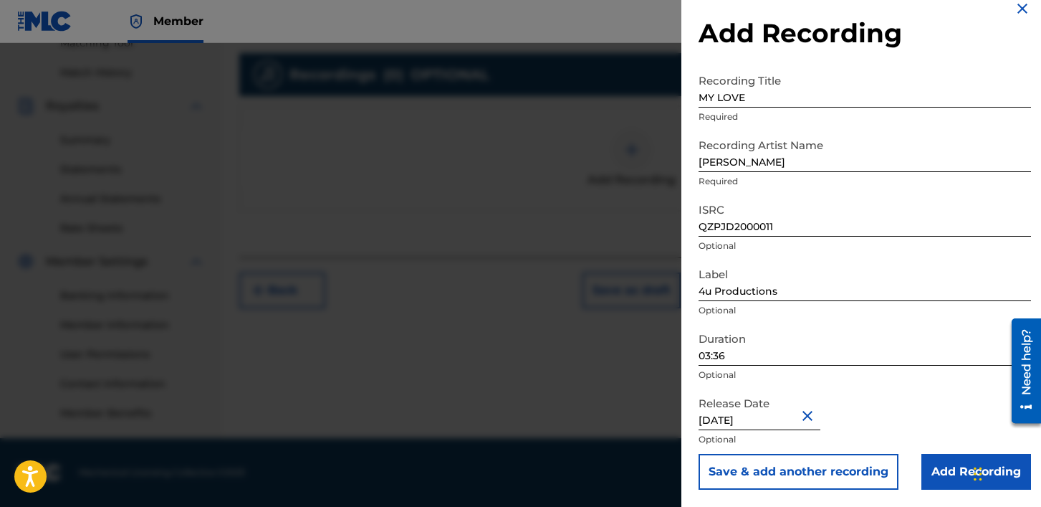
click at [942, 474] on input "Add Recording" at bounding box center [977, 472] width 110 height 36
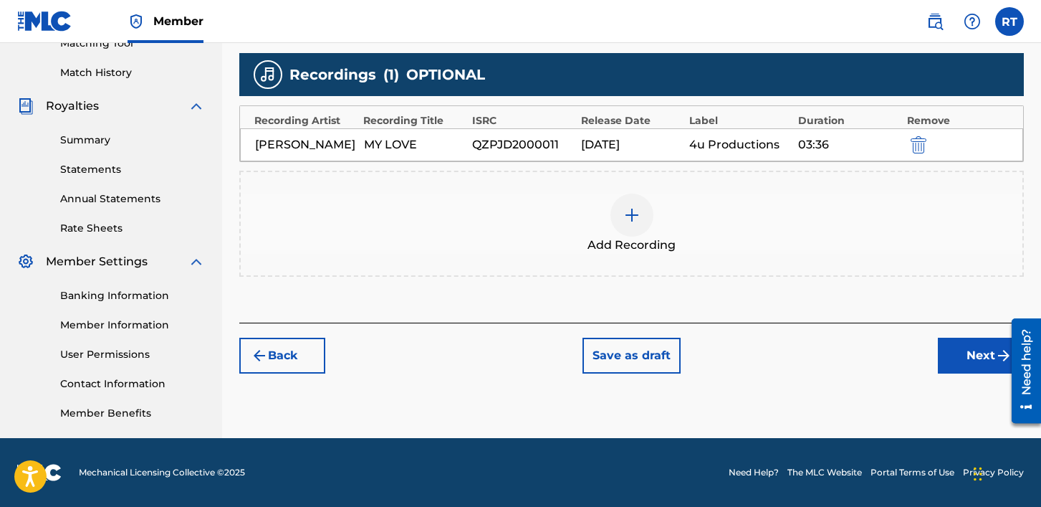
click at [981, 373] on button "Next" at bounding box center [981, 356] width 86 height 36
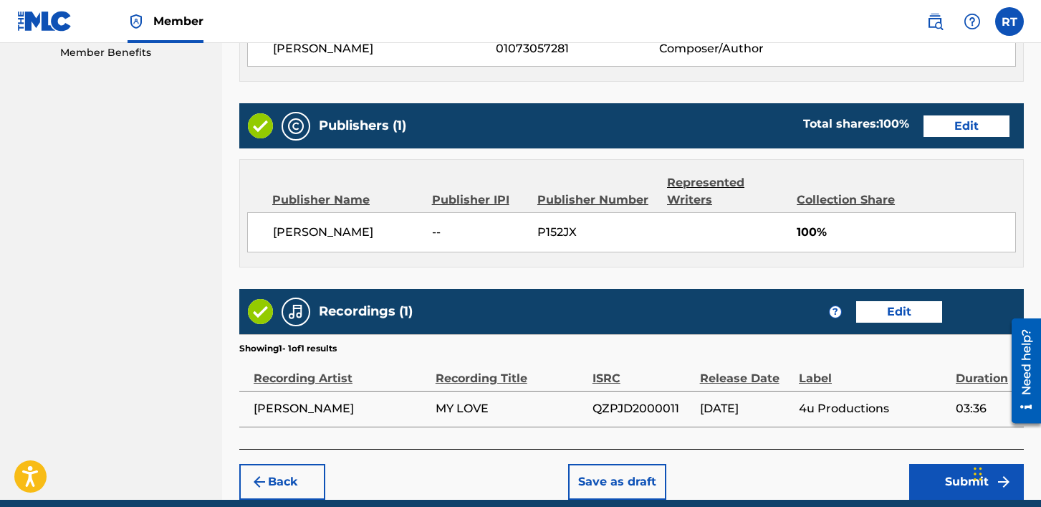
scroll to position [787, 0]
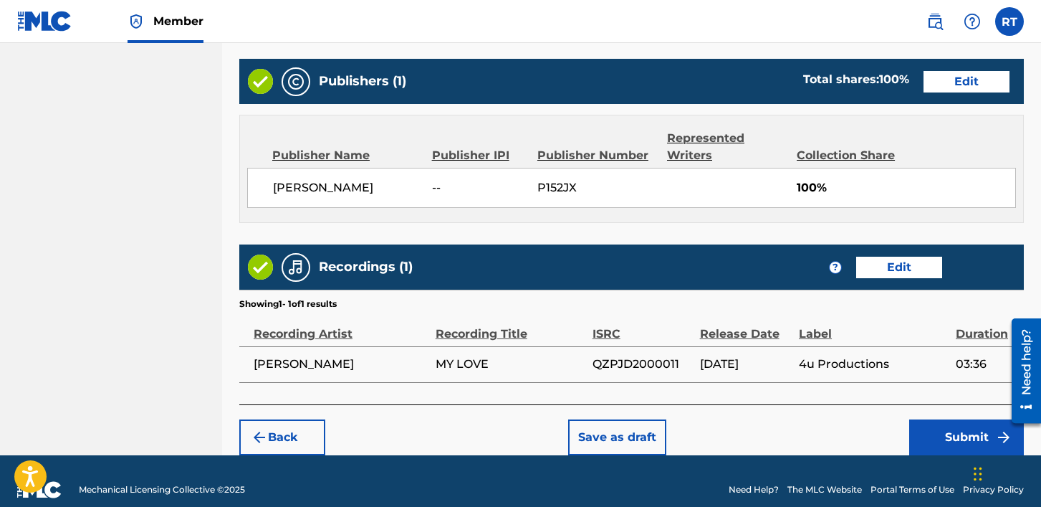
click at [948, 422] on button "Submit" at bounding box center [967, 437] width 115 height 36
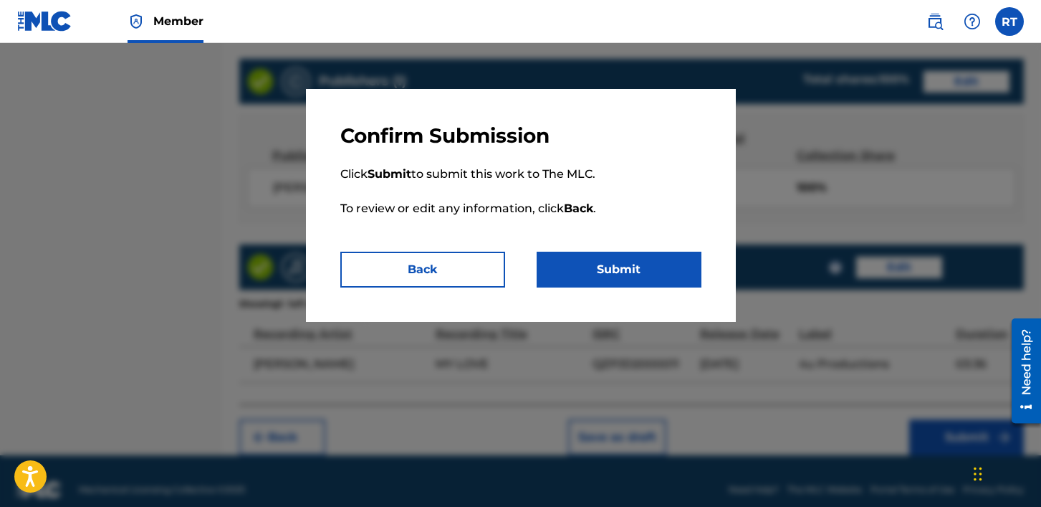
click at [611, 268] on button "Submit" at bounding box center [619, 270] width 165 height 36
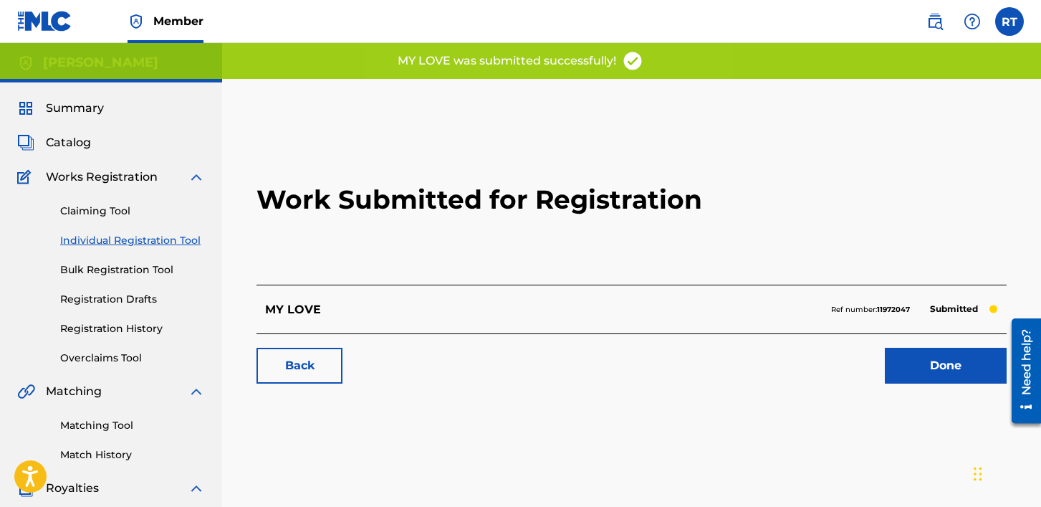
click at [915, 366] on link "Done" at bounding box center [946, 366] width 122 height 36
